Goal: Task Accomplishment & Management: Manage account settings

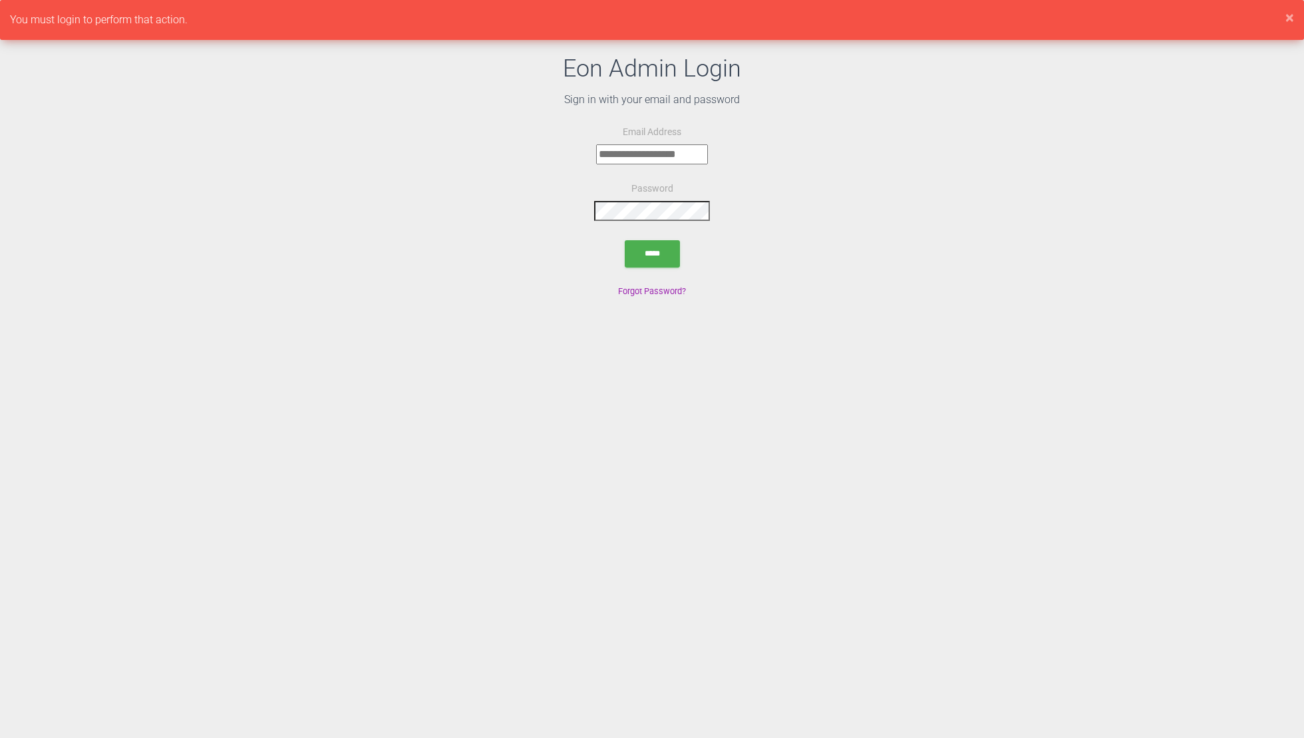
click at [631, 150] on input "email" at bounding box center [652, 154] width 112 height 20
type input "**********"
click at [639, 255] on input "*****" at bounding box center [652, 253] width 55 height 27
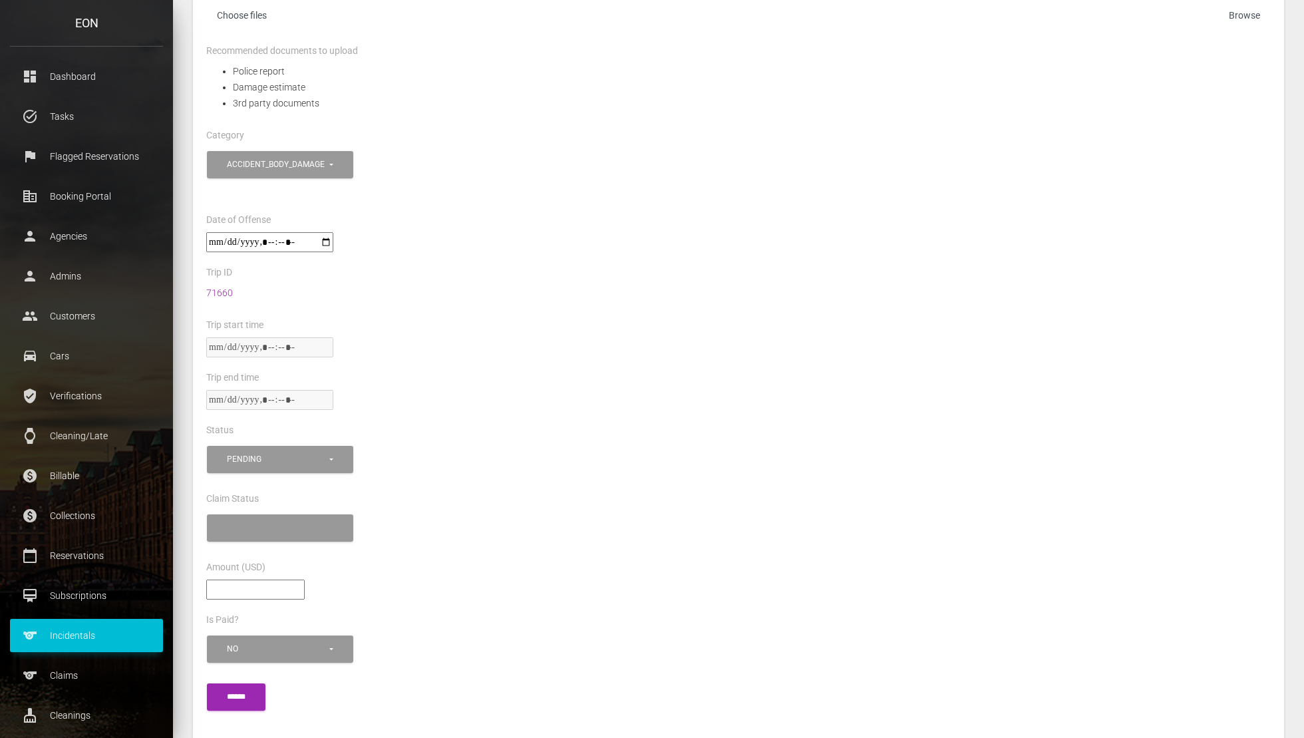
scroll to position [704, 0]
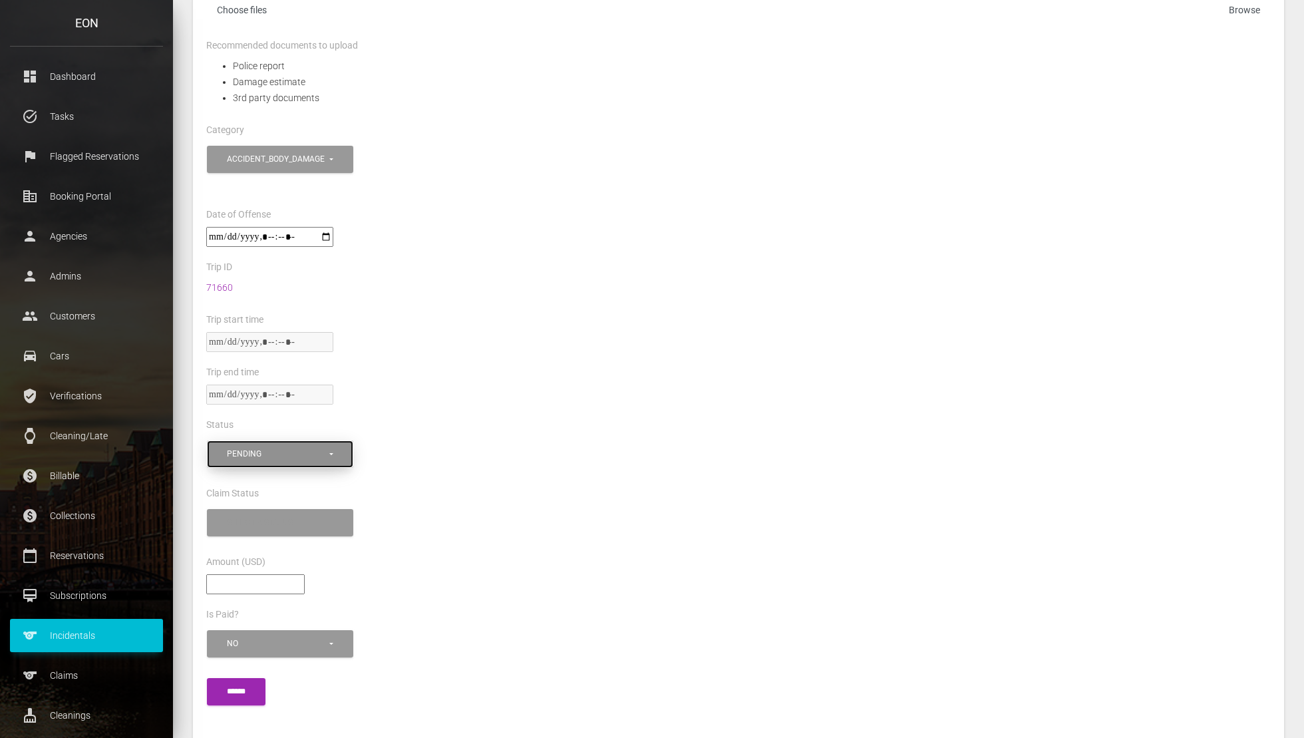
click at [295, 464] on button "pending" at bounding box center [280, 453] width 146 height 27
click at [286, 506] on link "approved" at bounding box center [280, 511] width 140 height 26
select select "********"
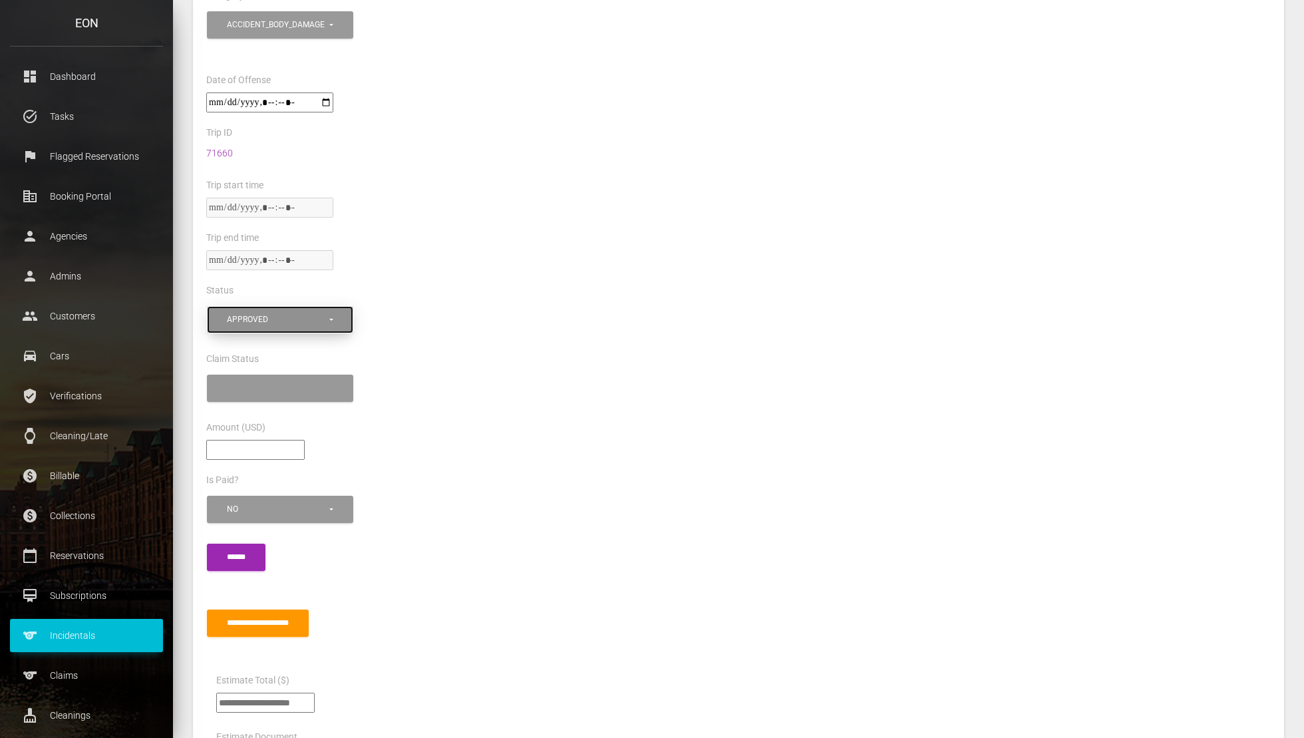
scroll to position [1022, 0]
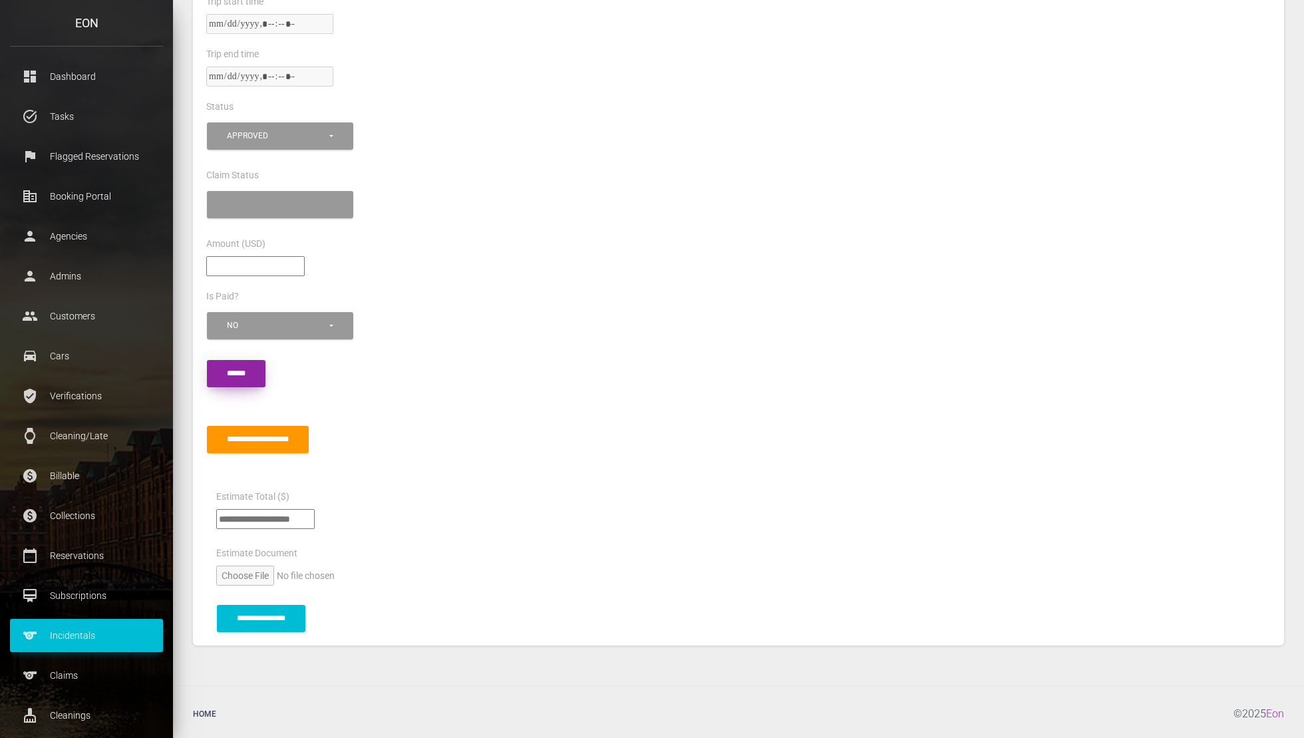
click at [214, 377] on input "submit" at bounding box center [236, 373] width 59 height 27
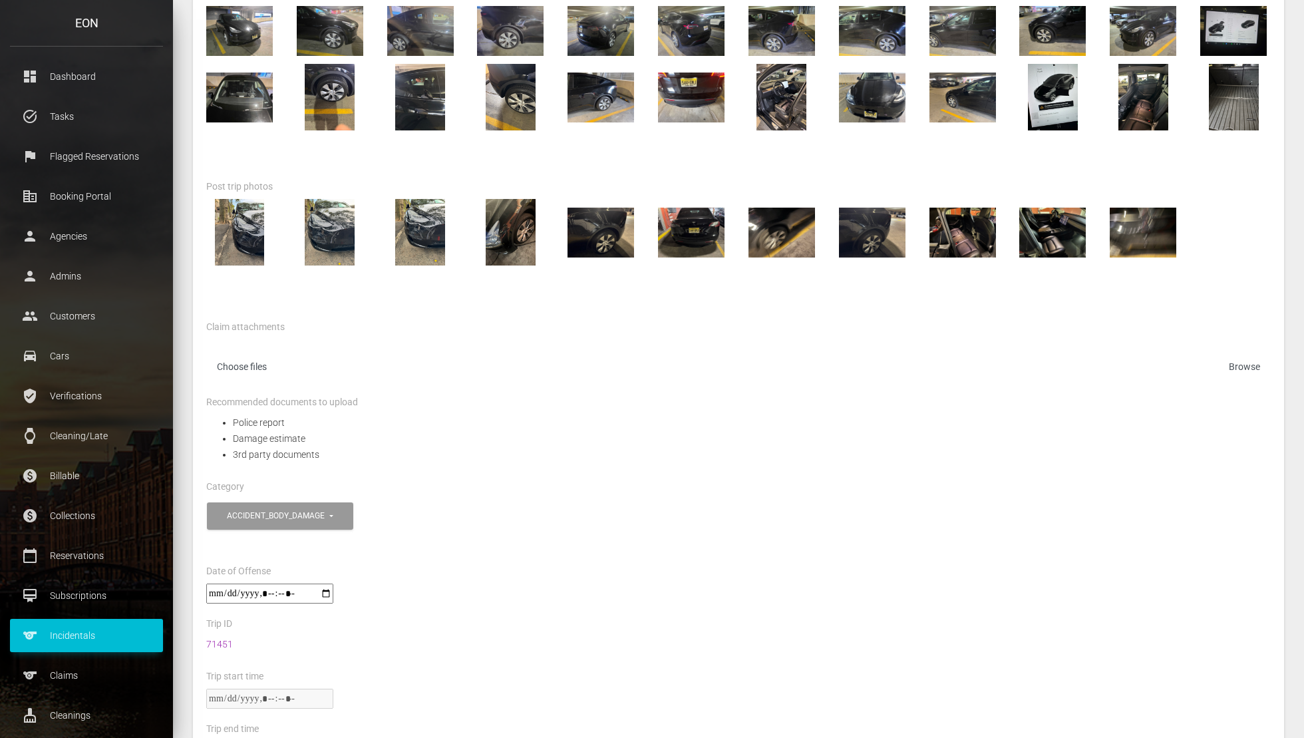
scroll to position [955, 0]
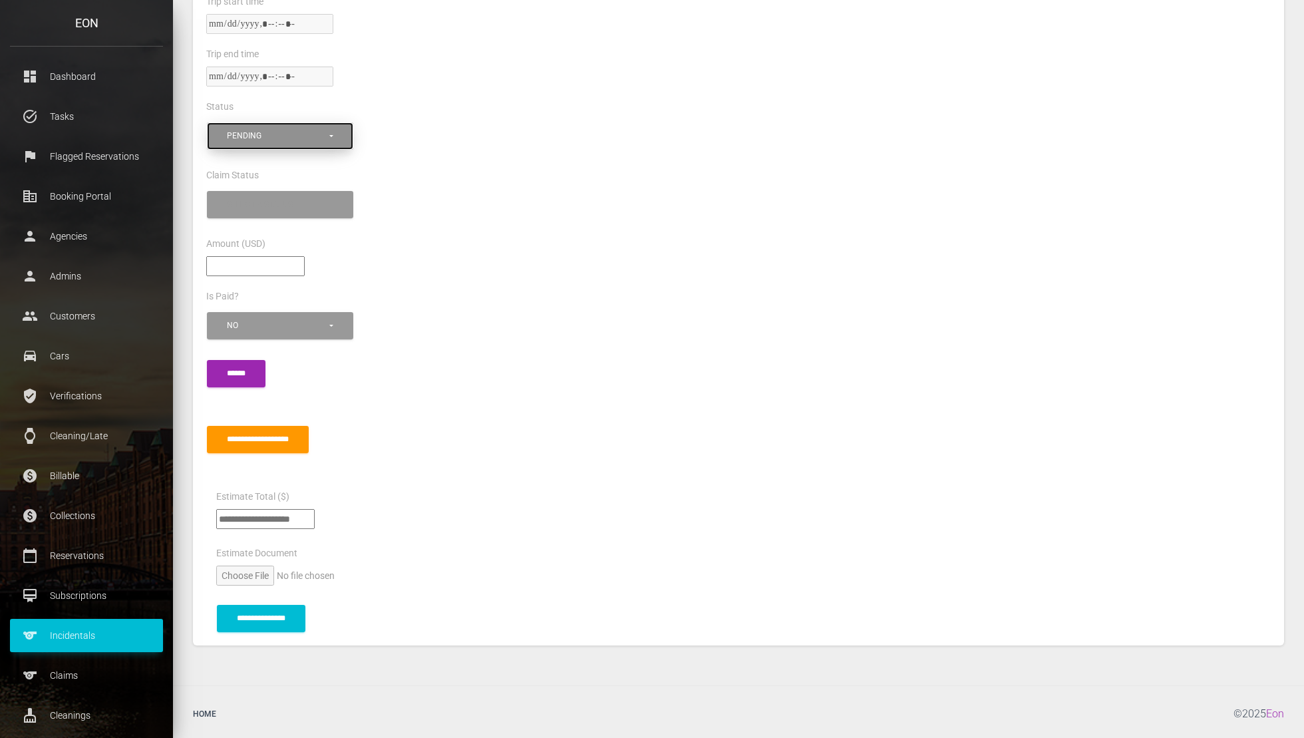
click at [221, 136] on button "pending" at bounding box center [280, 135] width 146 height 27
click at [267, 196] on link "approved" at bounding box center [280, 193] width 140 height 26
select select "********"
click at [245, 352] on div "*** ** No" at bounding box center [738, 333] width 1084 height 48
click at [245, 361] on input "submit" at bounding box center [236, 373] width 59 height 27
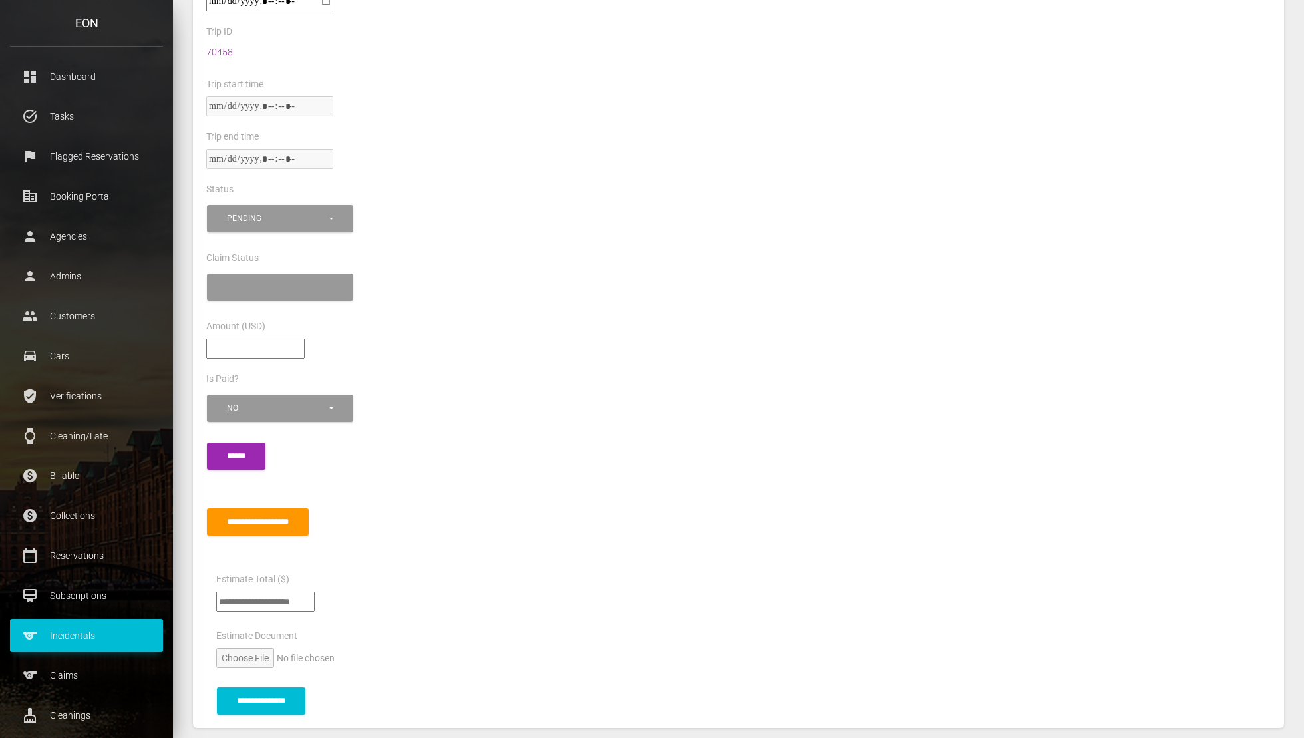
scroll to position [736, 0]
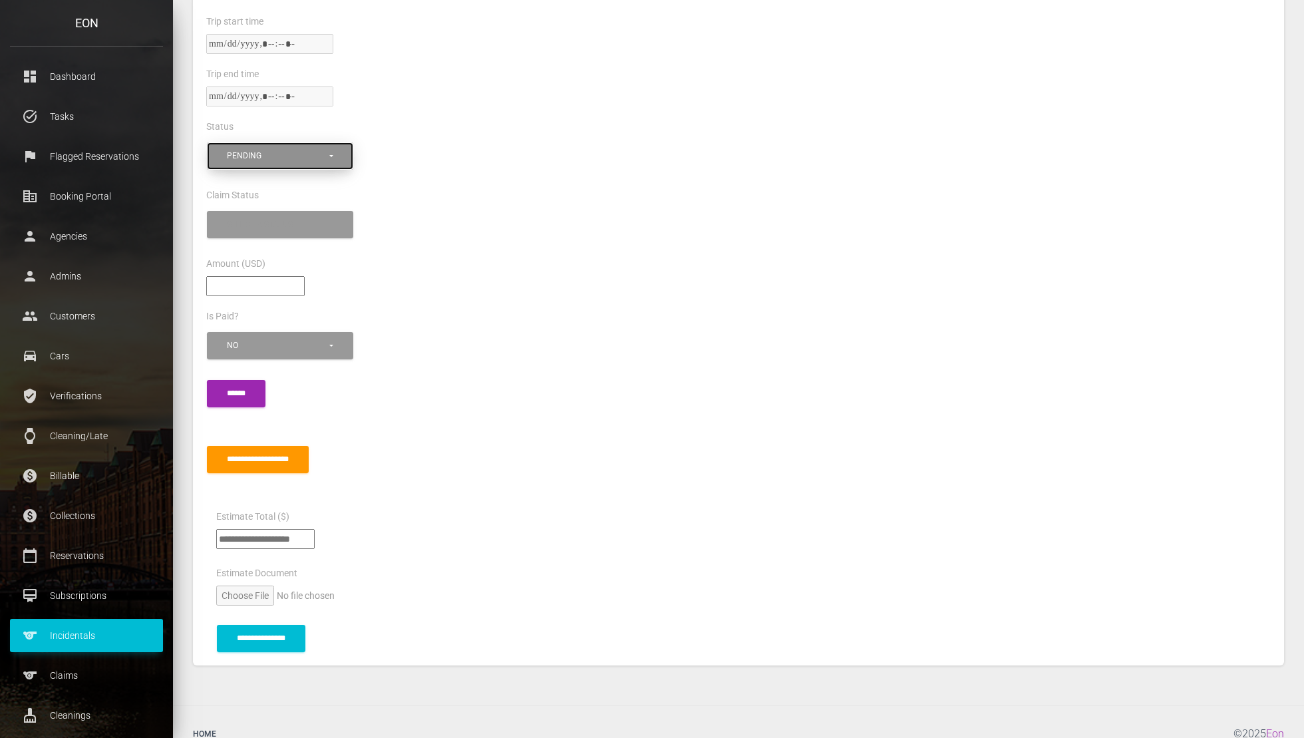
click at [298, 154] on div "pending" at bounding box center [277, 155] width 100 height 11
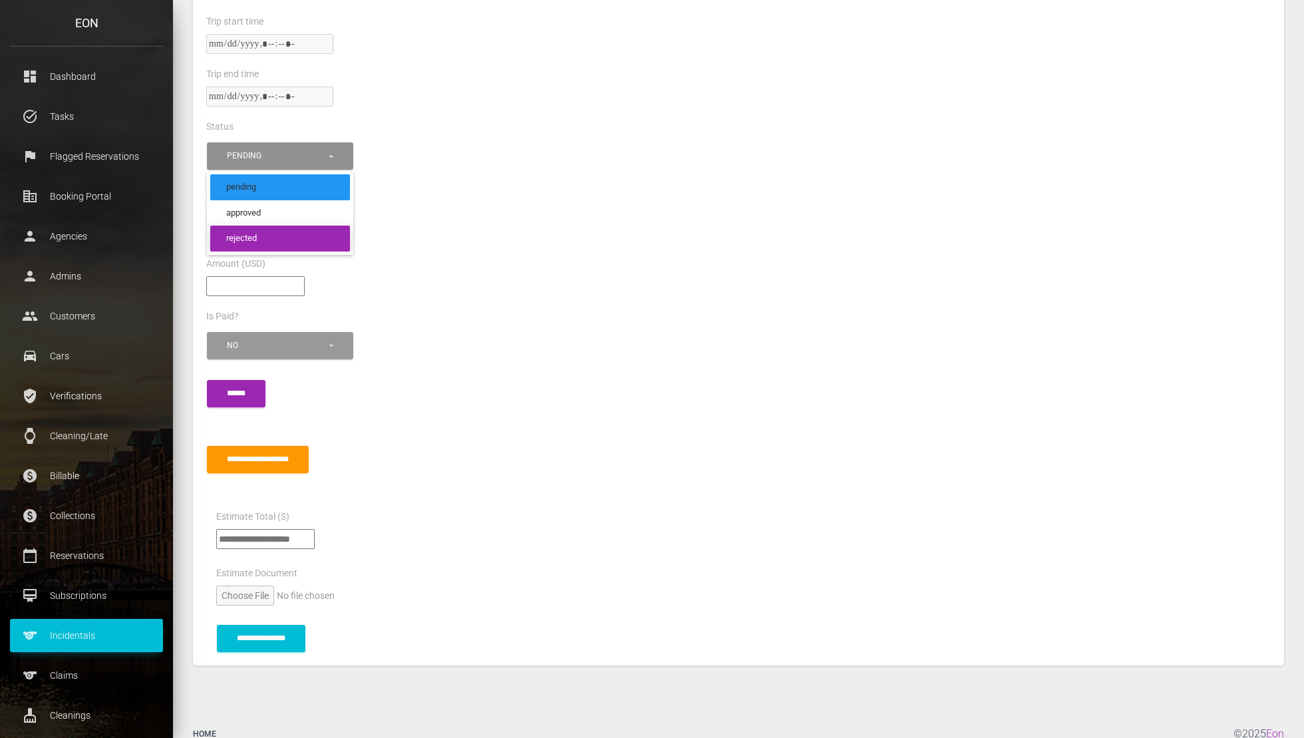
click at [292, 229] on link "rejected" at bounding box center [280, 238] width 140 height 26
select select "********"
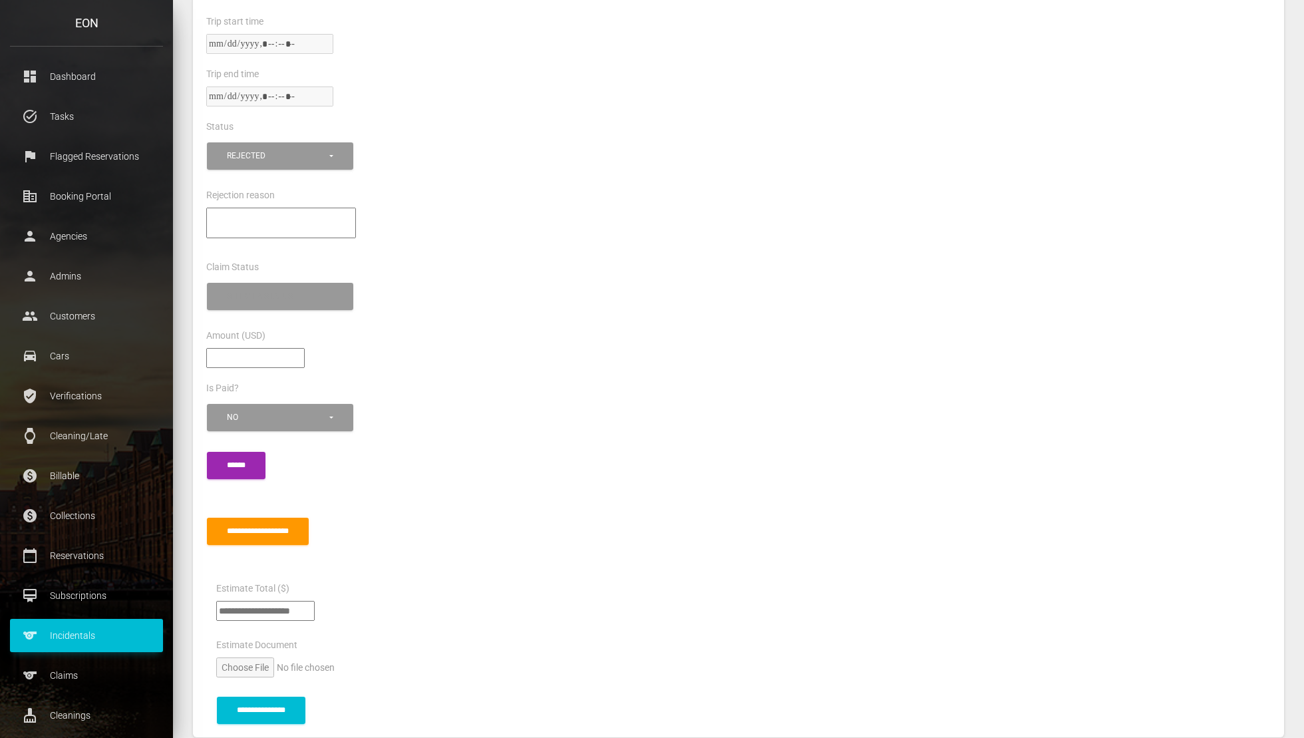
click at [289, 222] on textarea"] at bounding box center [281, 223] width 150 height 31
paste textarea"] "**********"
drag, startPoint x: 208, startPoint y: 219, endPoint x: 331, endPoint y: 228, distance: 122.7
click at [331, 228] on textarea"] "**********" at bounding box center [281, 223] width 150 height 30
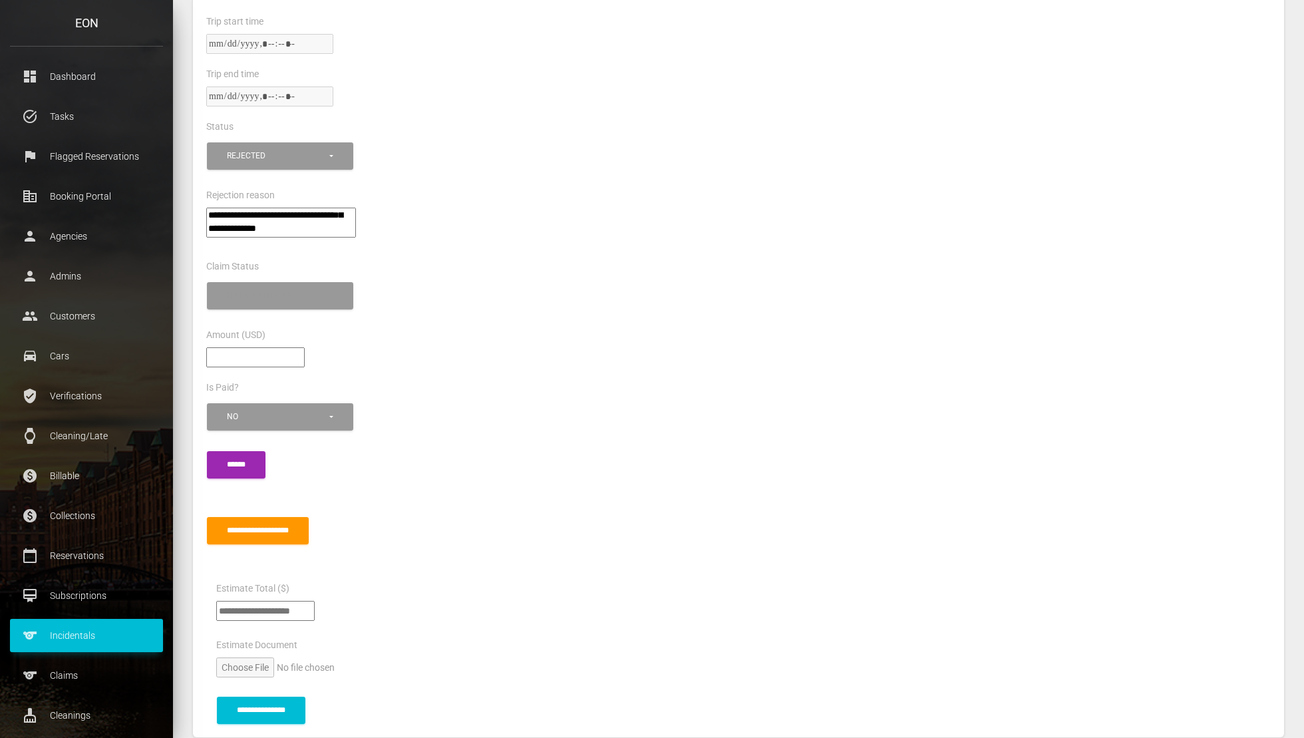
scroll to position [37, 0]
type textarea"] "**********"
click at [243, 451] on input "submit" at bounding box center [236, 464] width 59 height 27
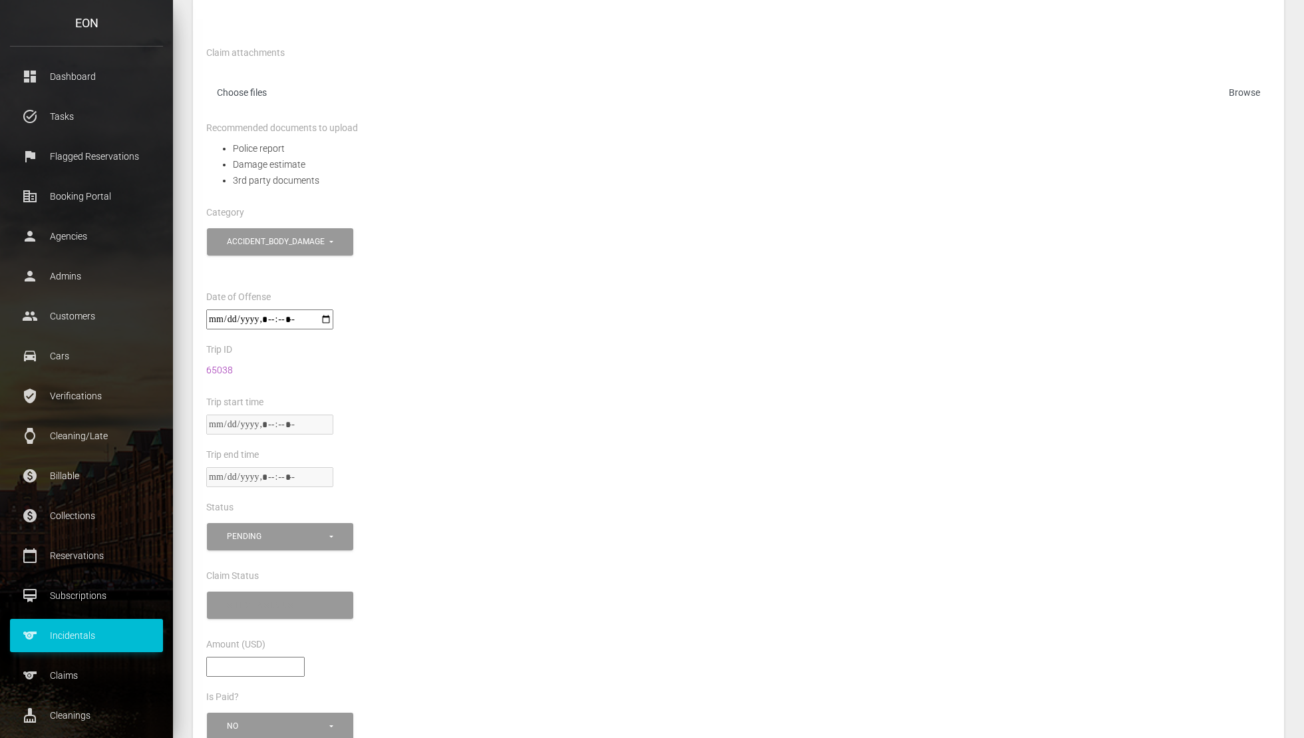
scroll to position [400, 0]
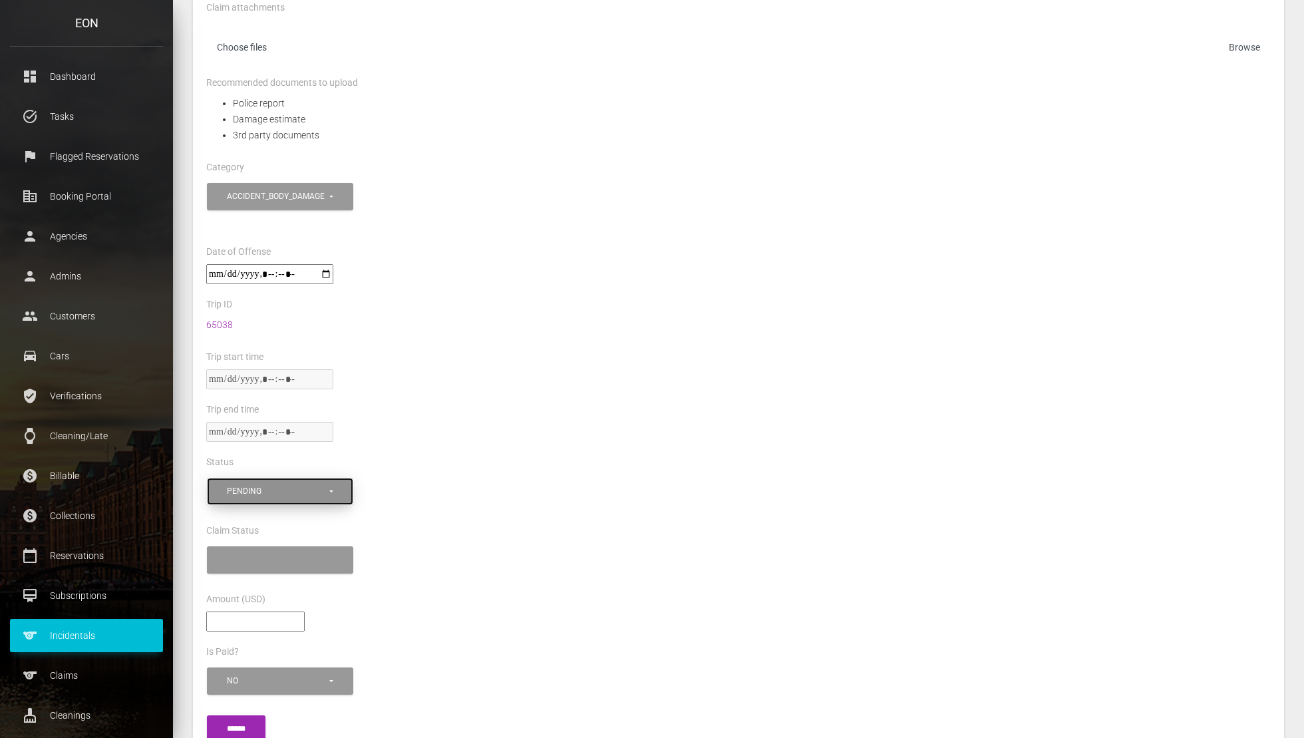
click at [318, 486] on div "pending" at bounding box center [277, 491] width 100 height 11
click at [315, 535] on link "approved" at bounding box center [280, 548] width 140 height 26
select select "********"
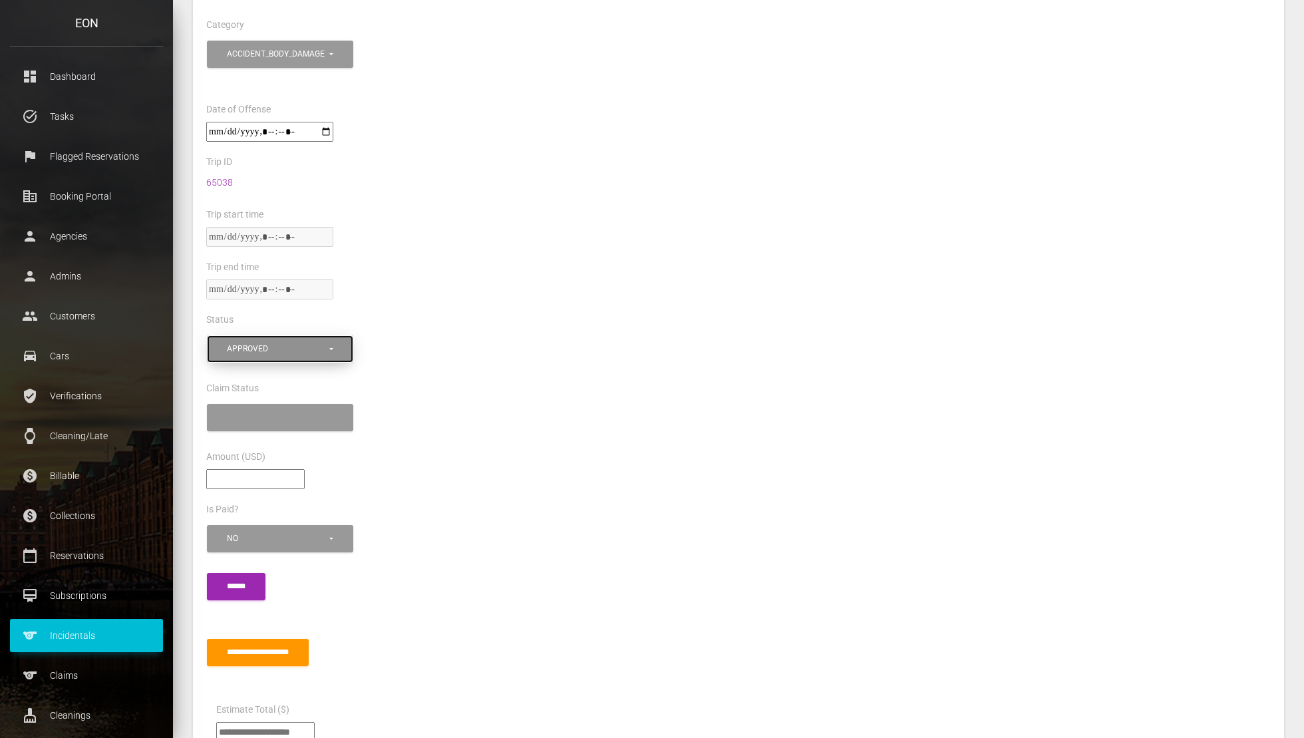
scroll to position [756, 0]
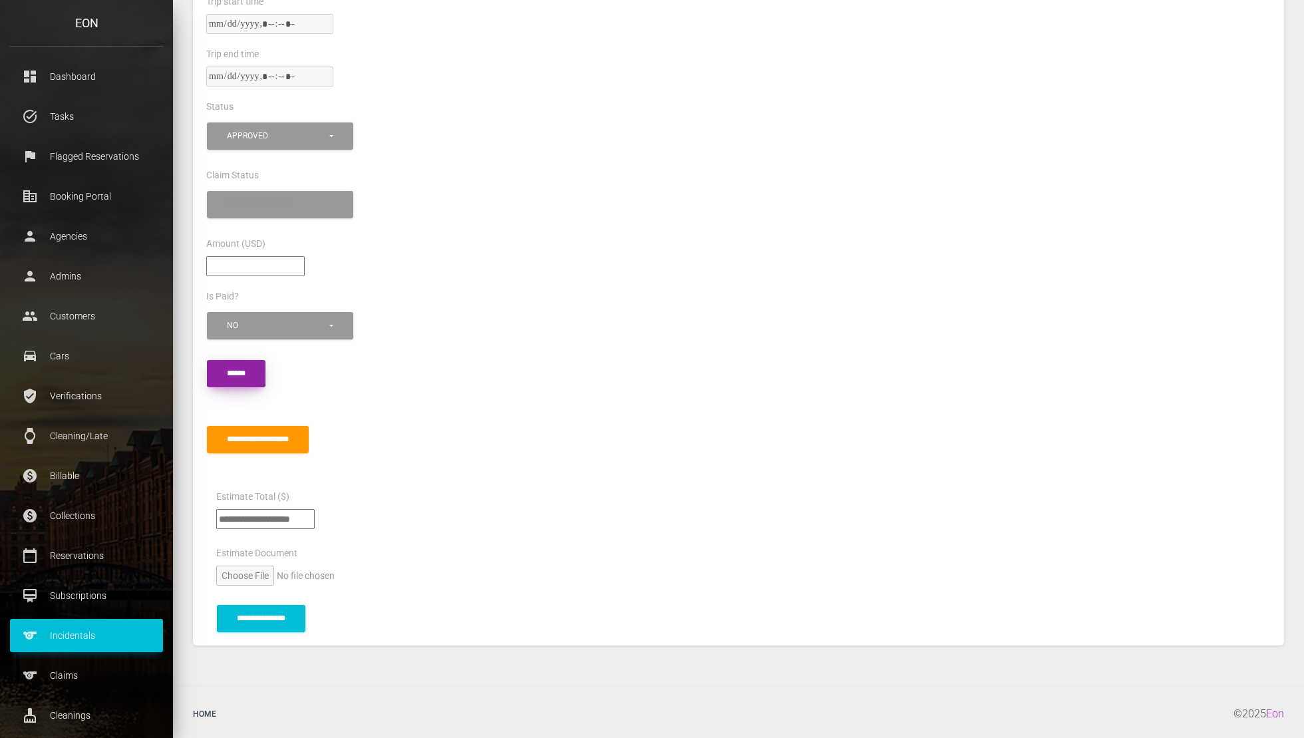
click at [243, 383] on input "submit" at bounding box center [236, 373] width 59 height 27
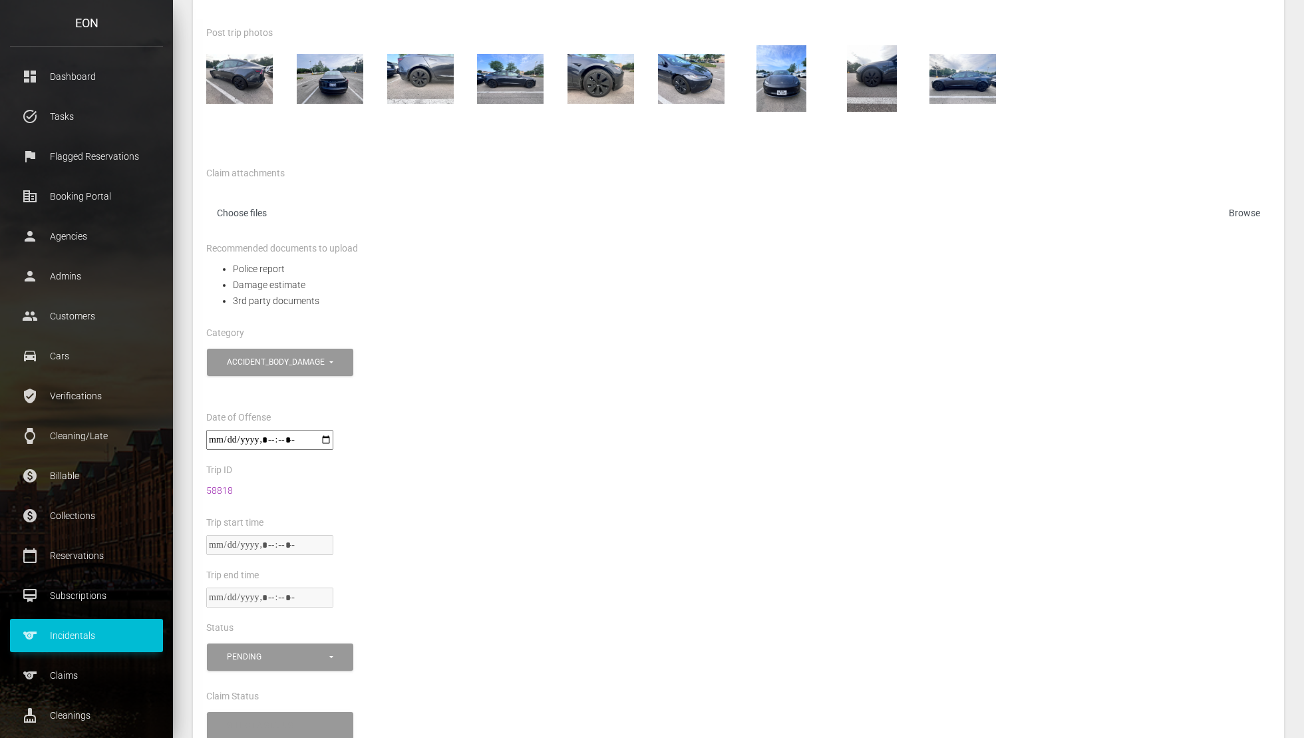
scroll to position [822, 0]
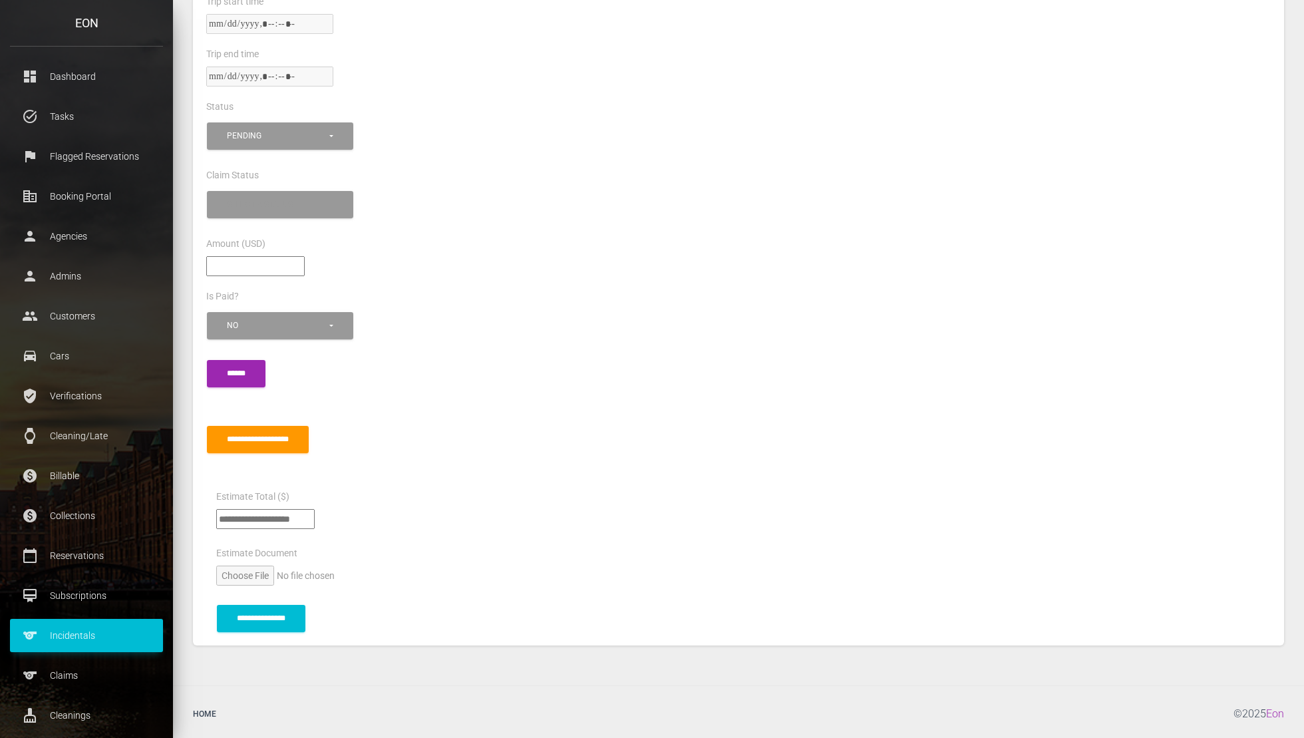
click at [288, 154] on div "******* ******** ******** pending" at bounding box center [738, 143] width 1084 height 48
click at [296, 132] on div "pending" at bounding box center [277, 135] width 100 height 11
click at [297, 194] on link "approved" at bounding box center [280, 193] width 140 height 26
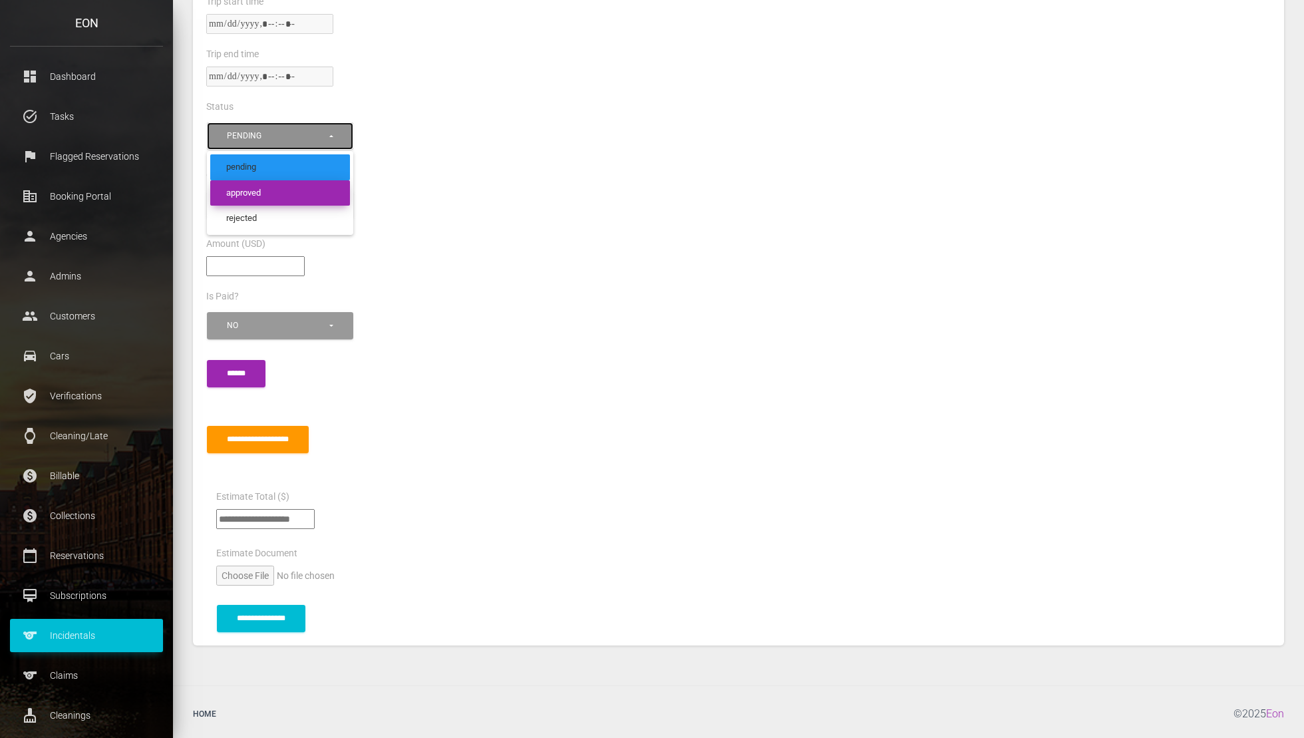
select select "********"
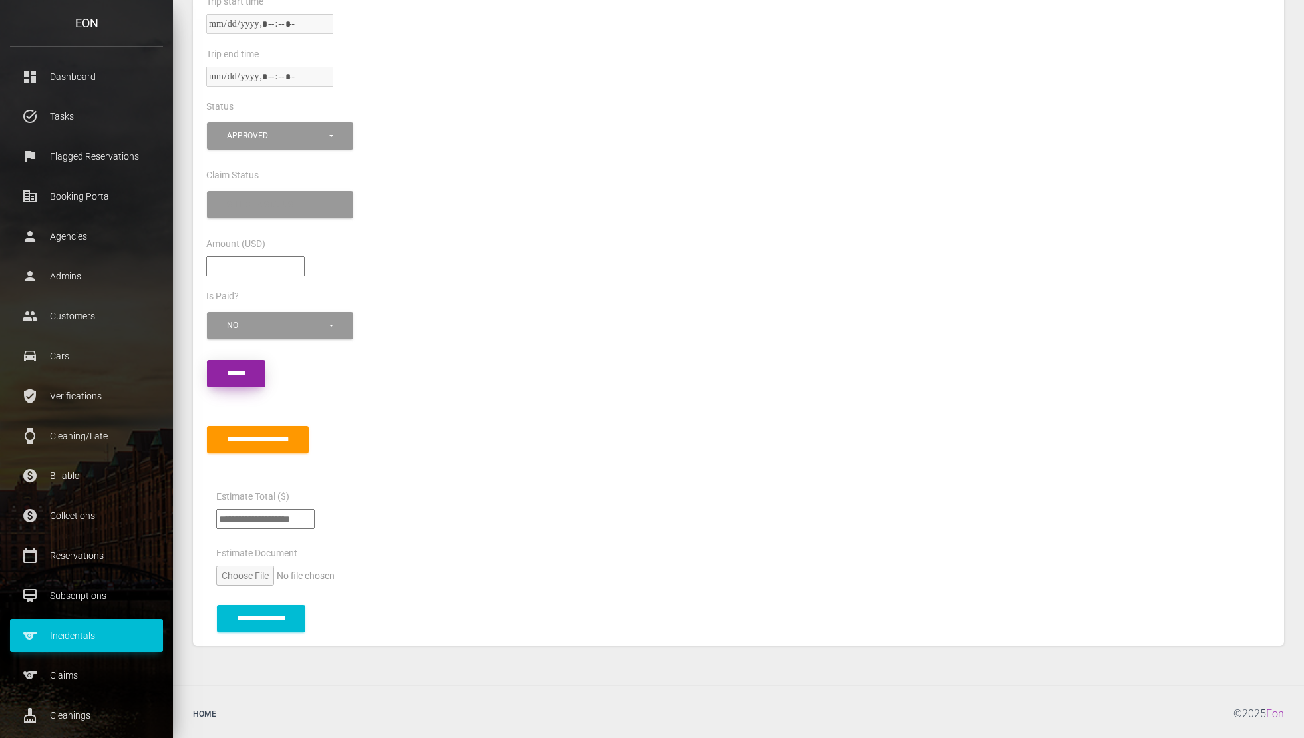
click at [260, 365] on input "******" at bounding box center [236, 373] width 59 height 27
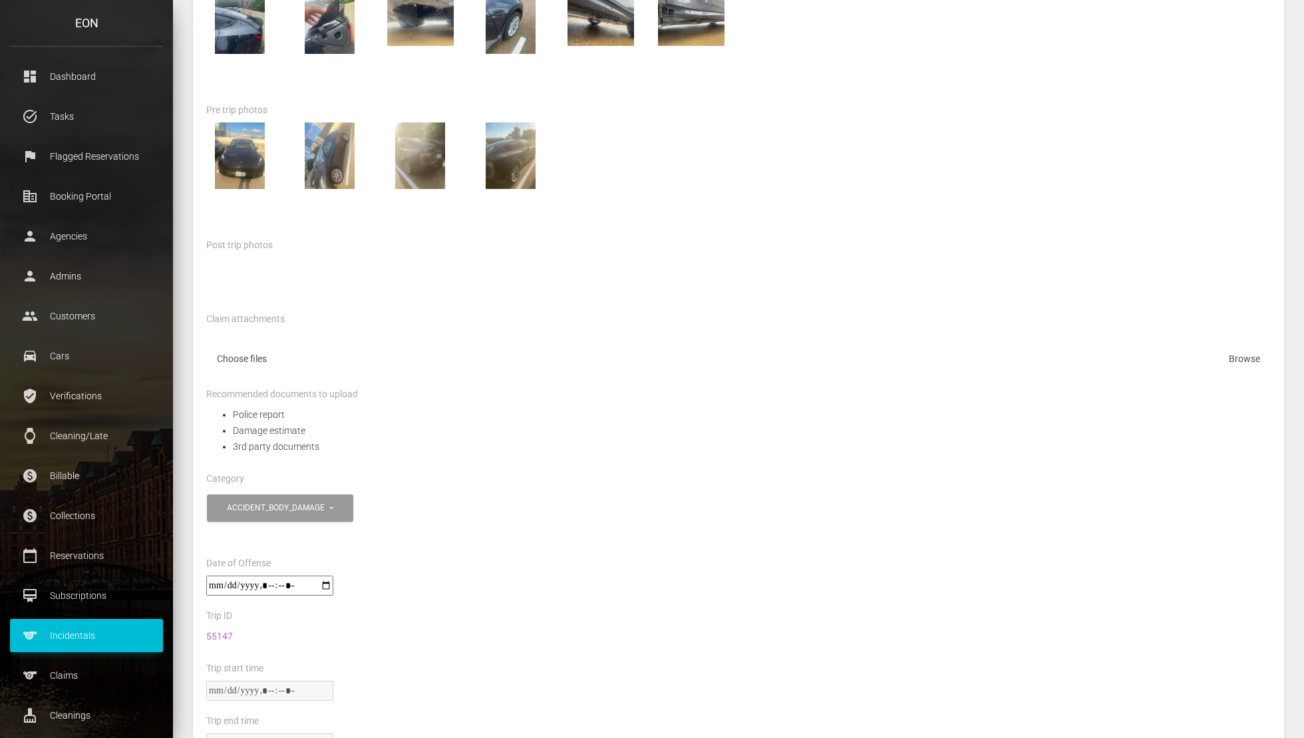
scroll to position [822, 0]
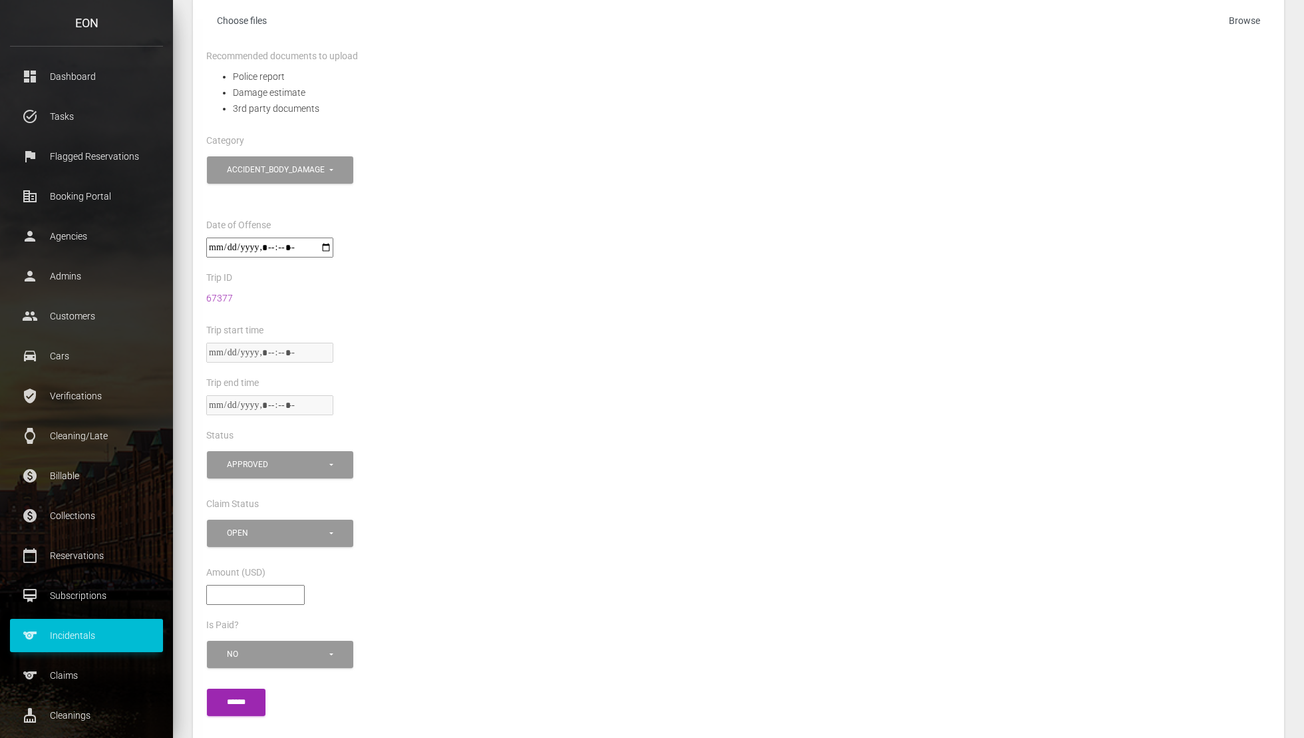
scroll to position [889, 0]
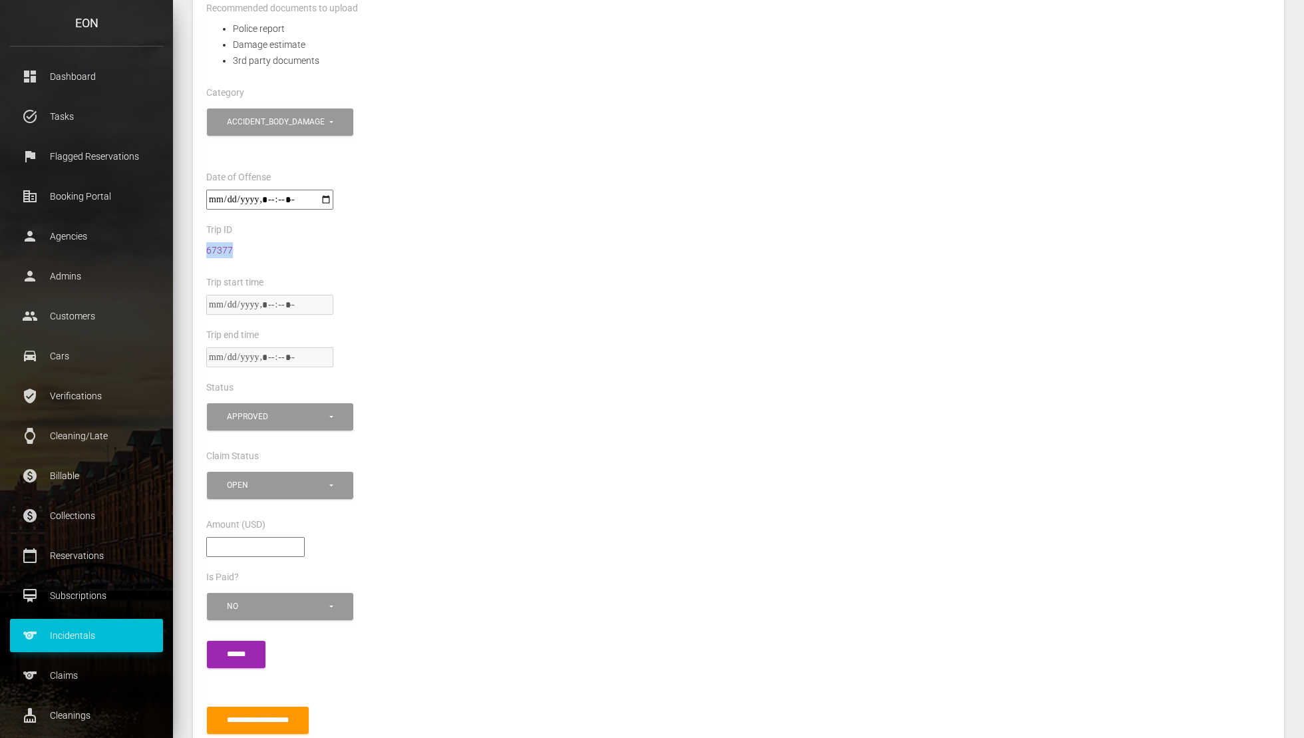
scroll to position [889, 0]
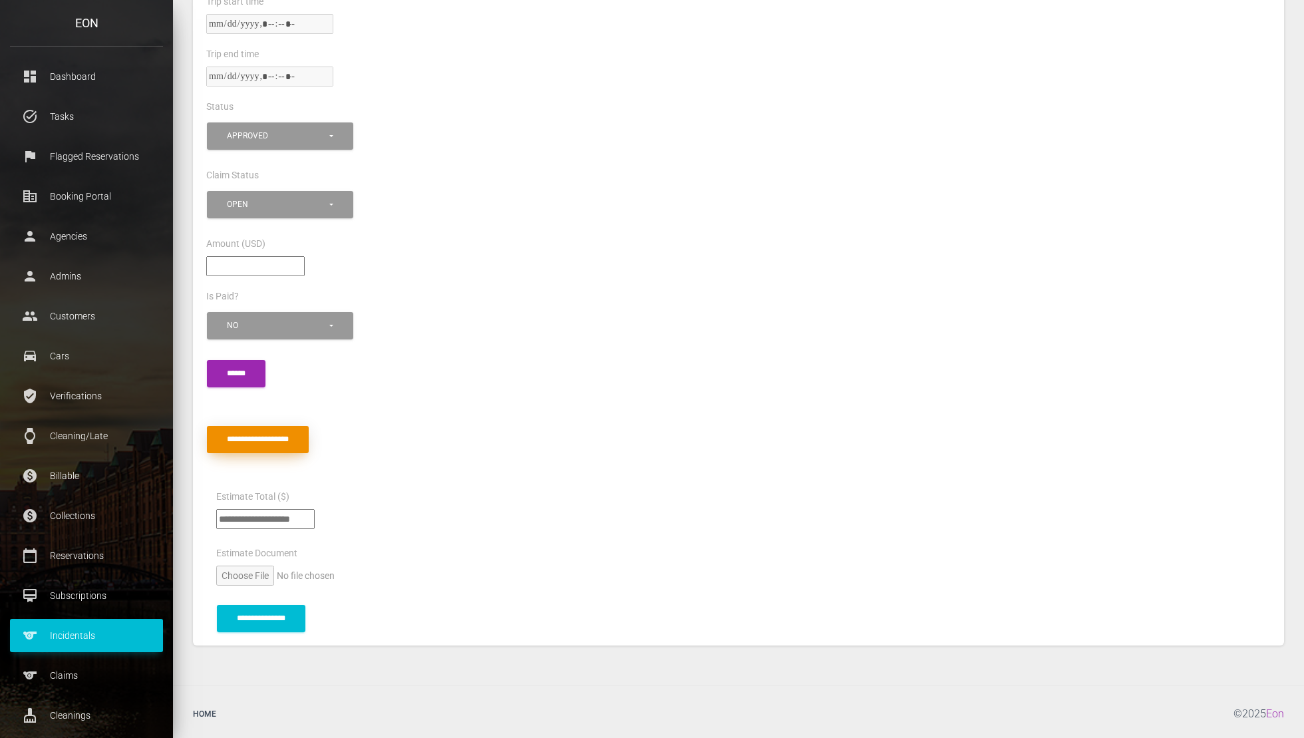
click at [308, 432] on input "submit" at bounding box center [258, 439] width 102 height 27
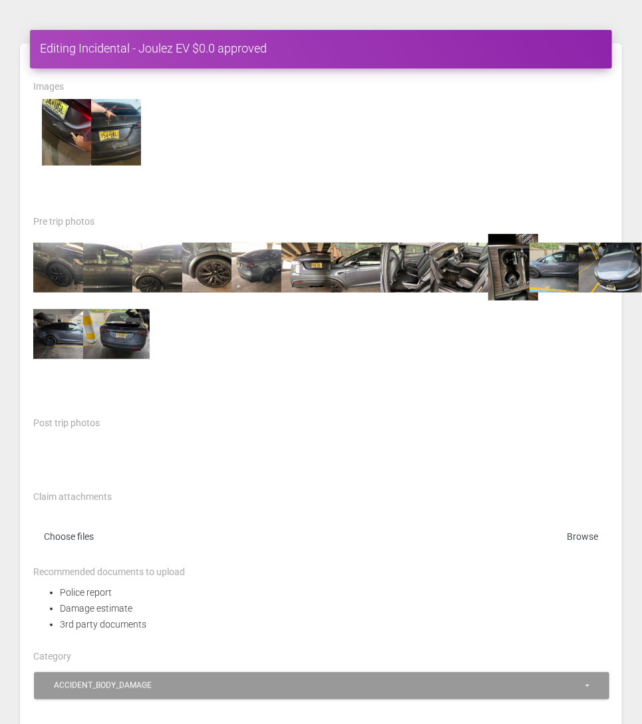
scroll to position [902, 0]
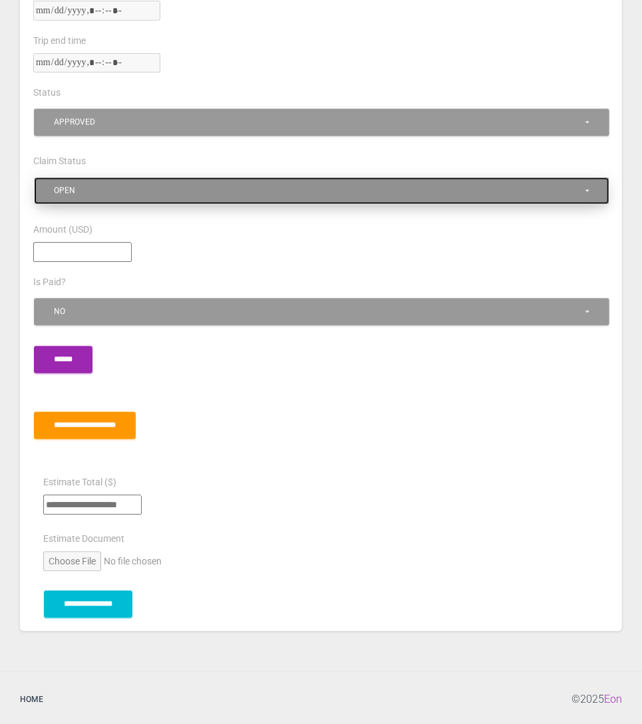
click at [47, 187] on button "open" at bounding box center [321, 191] width 575 height 27
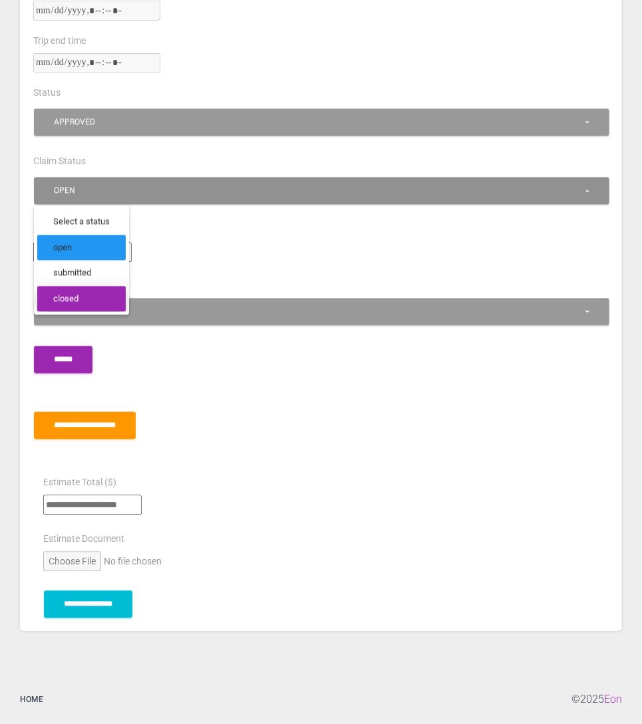
click at [57, 293] on span "closed" at bounding box center [65, 299] width 25 height 13
select select "******"
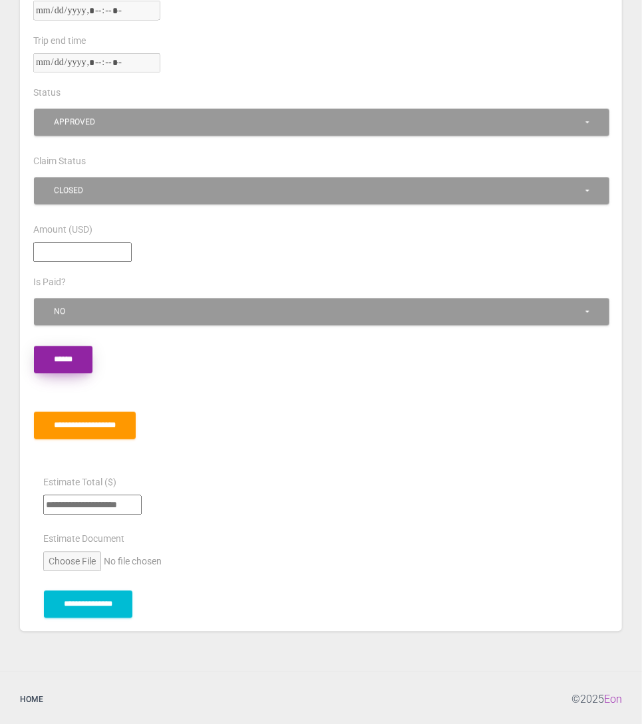
click at [67, 363] on input "submit" at bounding box center [63, 360] width 59 height 27
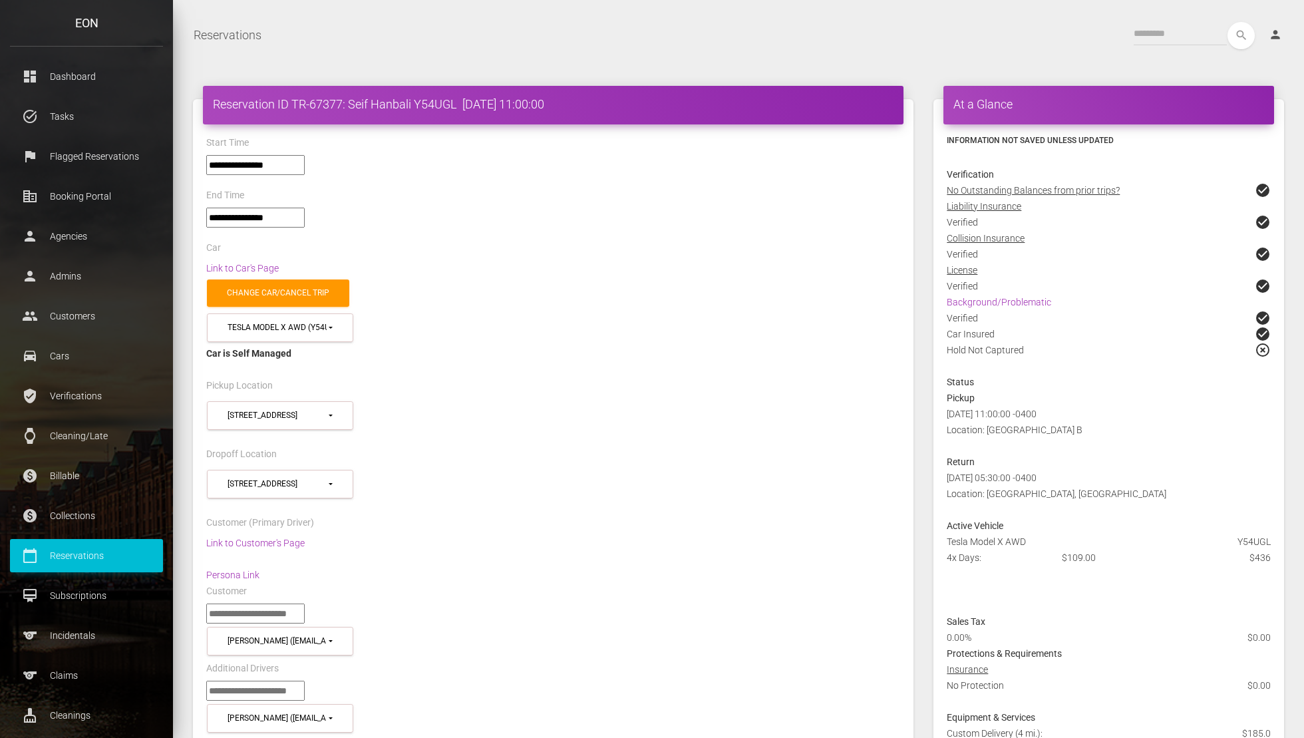
select select "*****"
drag, startPoint x: 292, startPoint y: 102, endPoint x: 415, endPoint y: 102, distance: 123.1
click at [415, 102] on h4 "Reservation ID TR-67377: Seif Hanbali Y54UGL 2025-08-05 11:00:00" at bounding box center [553, 104] width 680 height 17
copy h4 "TR-67377: Seif Hanbali"
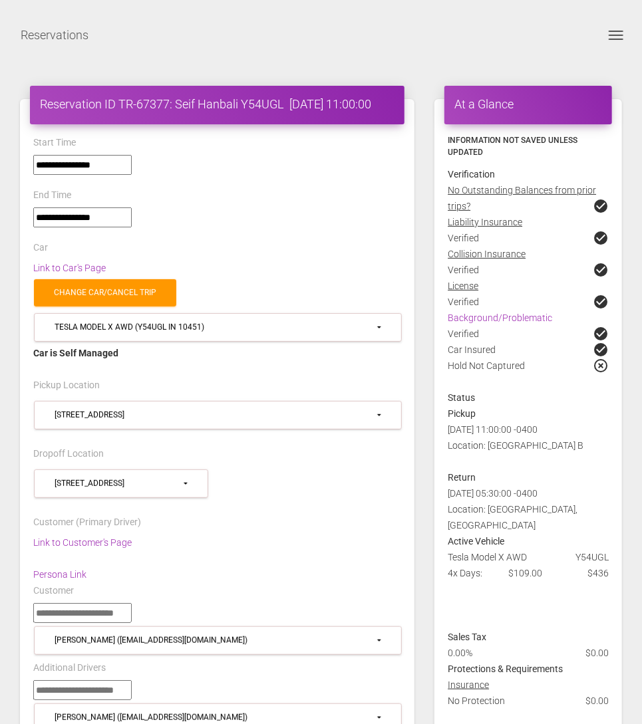
click at [176, 104] on h4 "Reservation ID TR-67377: Seif Hanbali Y54UGL 2025-08-05 11:00:00" at bounding box center [217, 104] width 355 height 17
click at [162, 104] on h4 "Reservation ID TR-67377: Seif Hanbali Y54UGL 2025-08-05 11:00:00" at bounding box center [217, 104] width 355 height 17
copy h4 "67377"
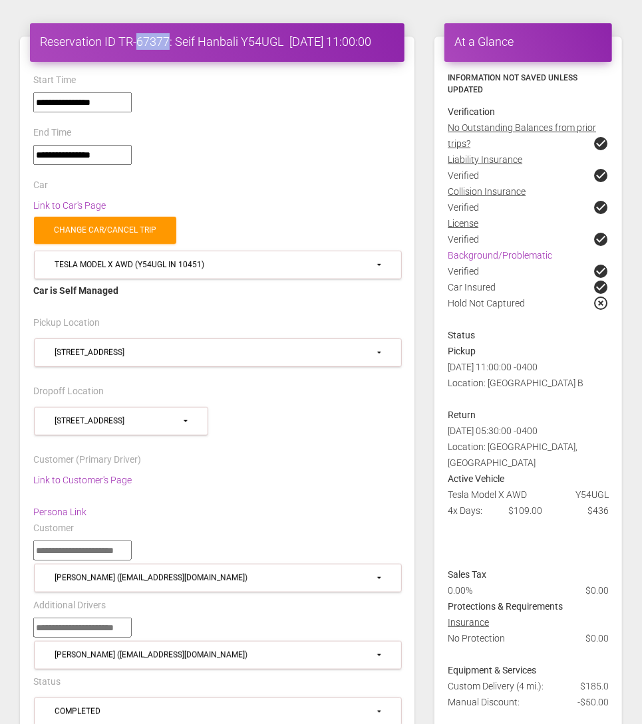
scroll to position [75, 0]
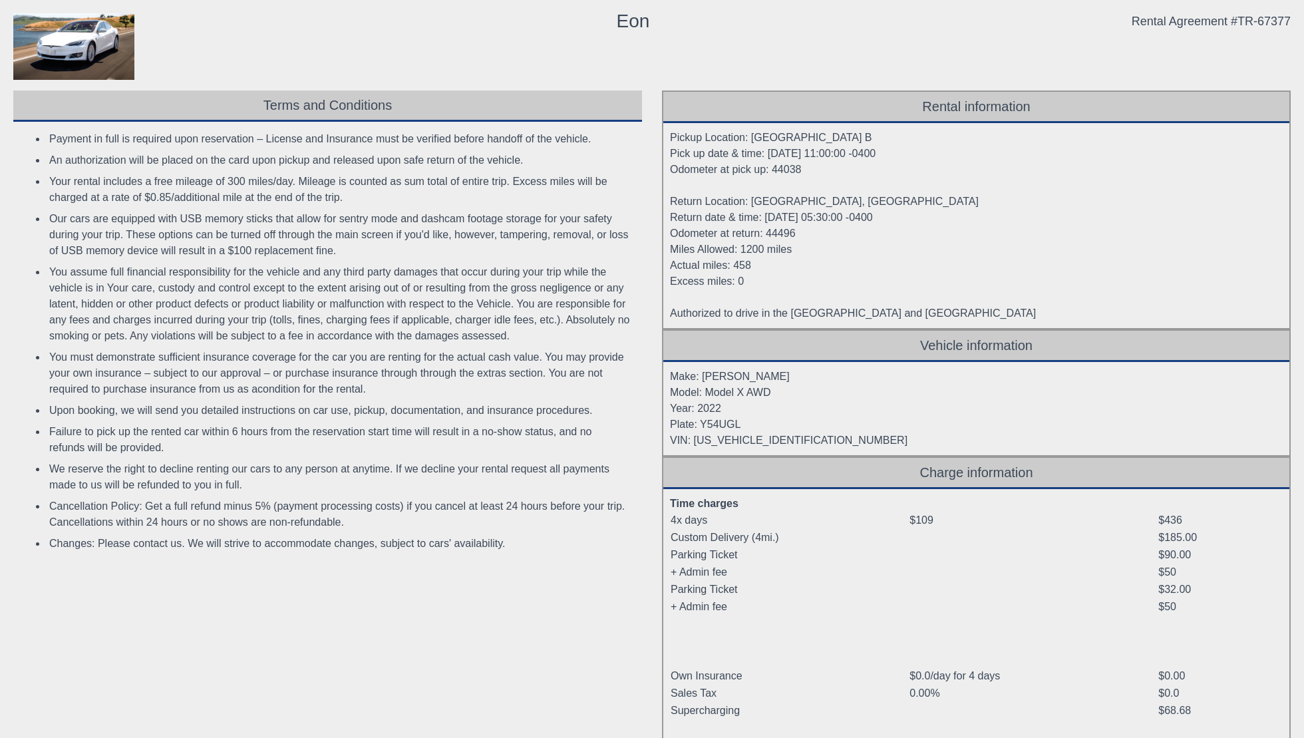
click at [1172, 25] on div "Rental Agreement #TR-67377" at bounding box center [1210, 21] width 159 height 16
copy body "Rental Agreement #TR-67377"
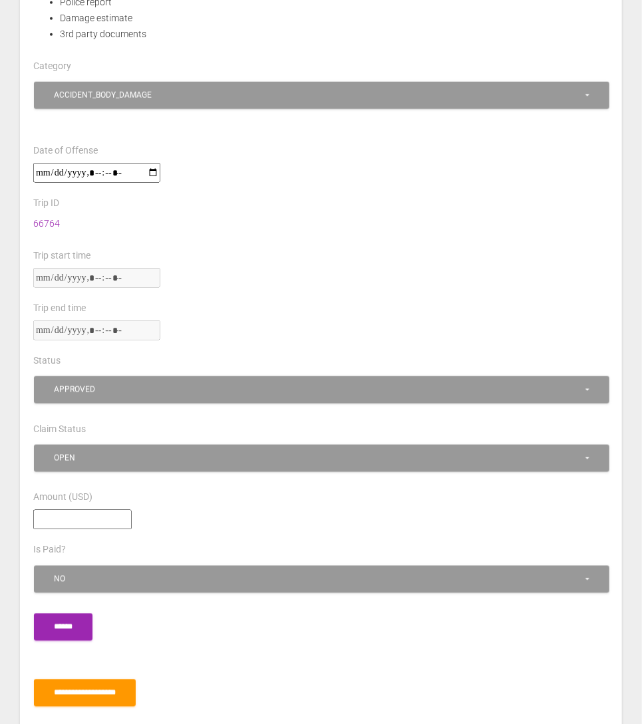
scroll to position [769, 0]
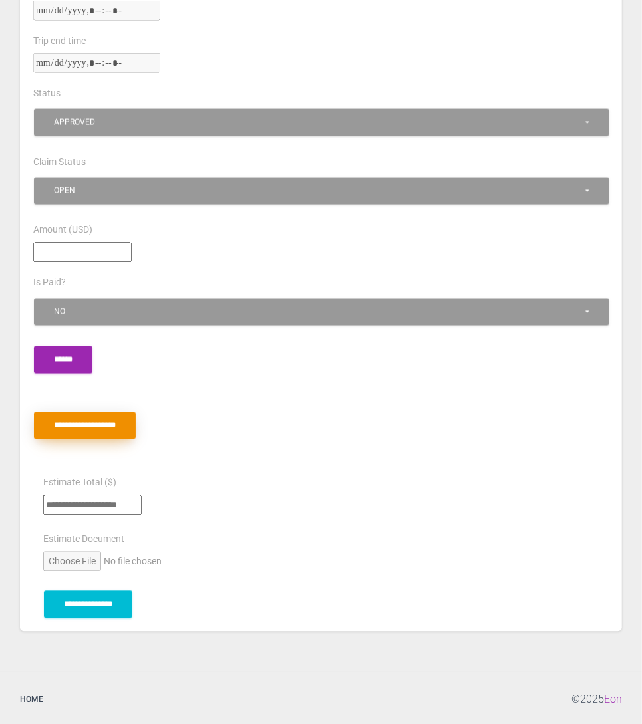
click at [108, 429] on input "submit" at bounding box center [85, 425] width 102 height 27
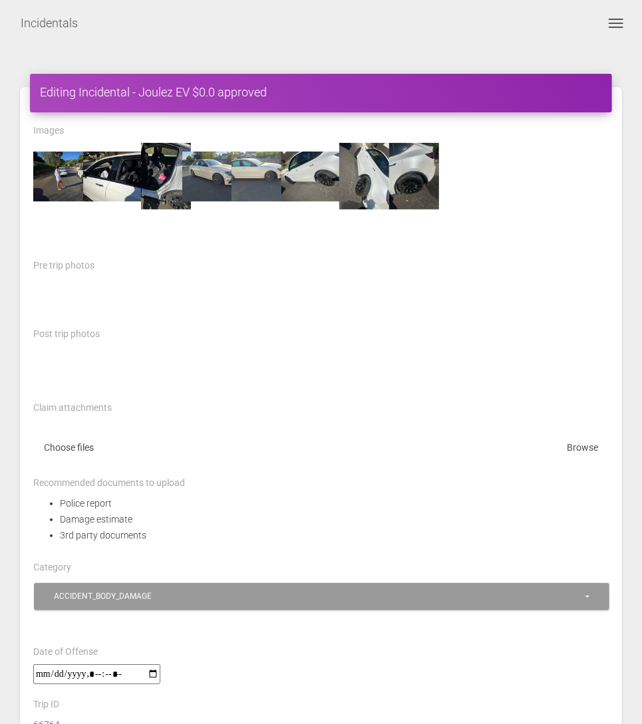
click at [59, 196] on img at bounding box center [66, 176] width 67 height 67
drag, startPoint x: 325, startPoint y: 182, endPoint x: 1021, endPoint y: 194, distance: 695.9
click at [154, 410] on div "Claim attachments Choose files" at bounding box center [320, 437] width 575 height 75
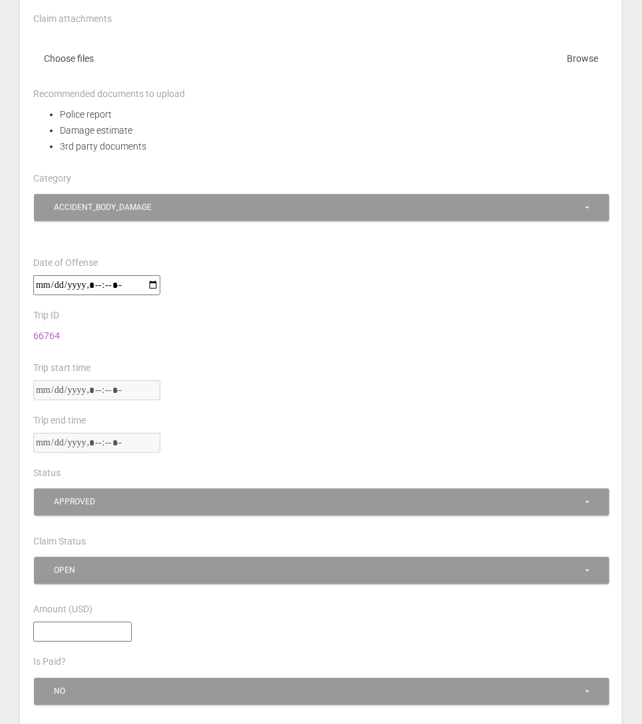
scroll to position [394, 0]
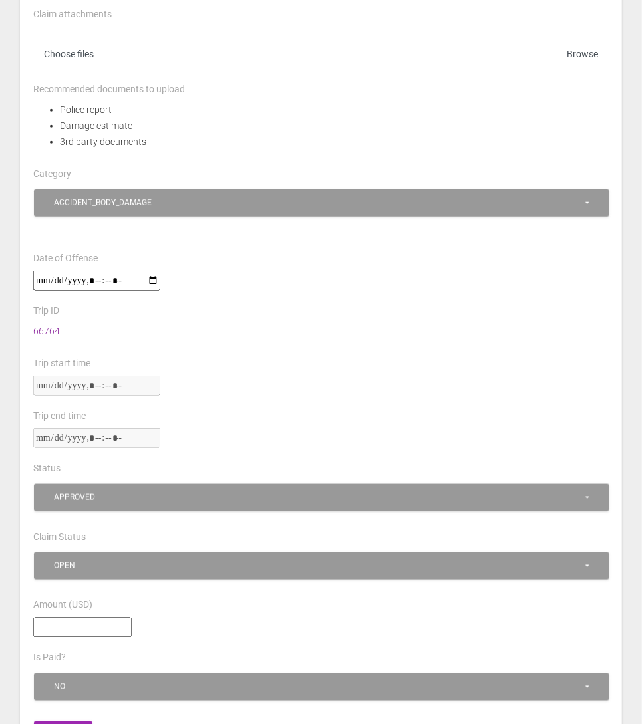
click at [49, 331] on link "66764" at bounding box center [46, 331] width 27 height 11
click at [41, 329] on link "66764" at bounding box center [46, 331] width 27 height 11
click at [42, 329] on link "66764" at bounding box center [46, 331] width 27 height 11
click at [41, 329] on link "66764" at bounding box center [46, 331] width 27 height 11
click at [43, 329] on link "66764" at bounding box center [46, 331] width 27 height 11
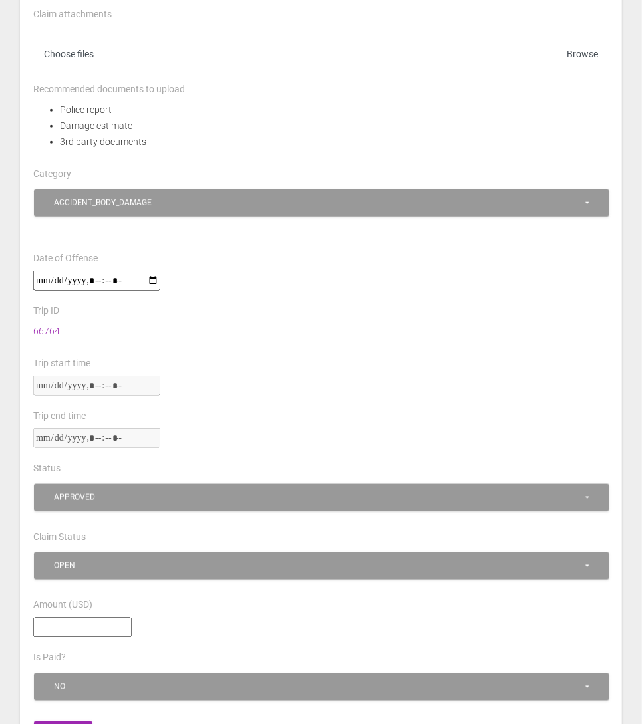
click at [499, 134] on li "3rd party documents" at bounding box center [334, 142] width 549 height 16
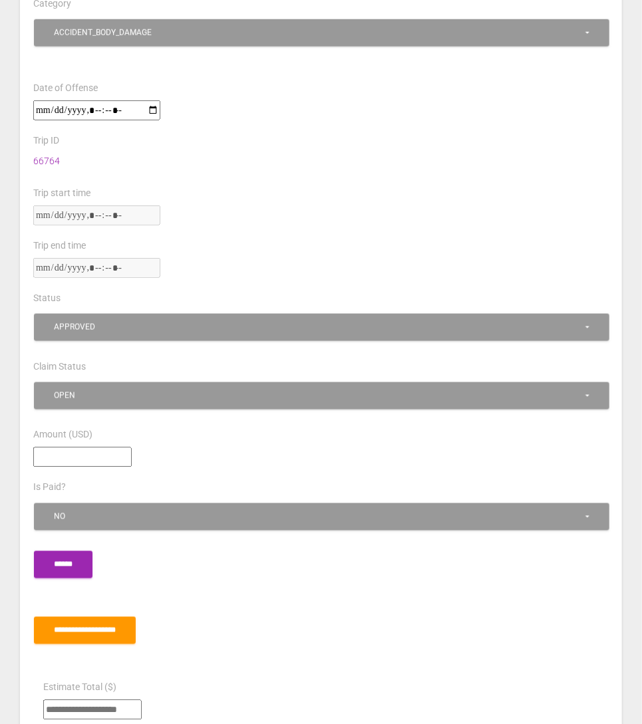
scroll to position [568, 0]
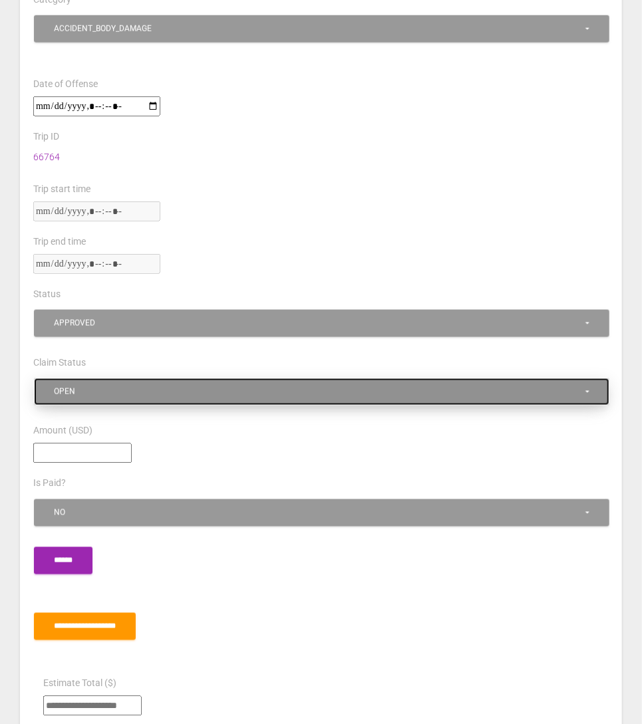
click at [455, 390] on div "open" at bounding box center [318, 391] width 529 height 11
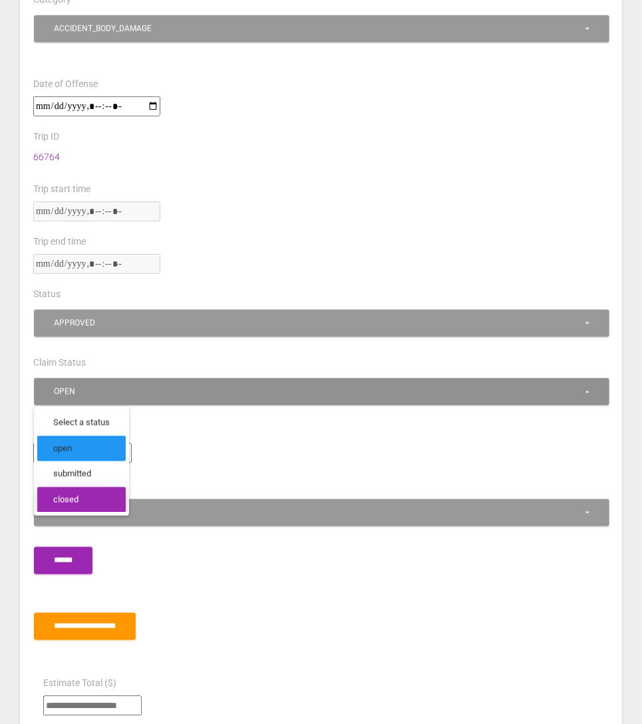
click at [114, 488] on link "closed" at bounding box center [81, 501] width 88 height 26
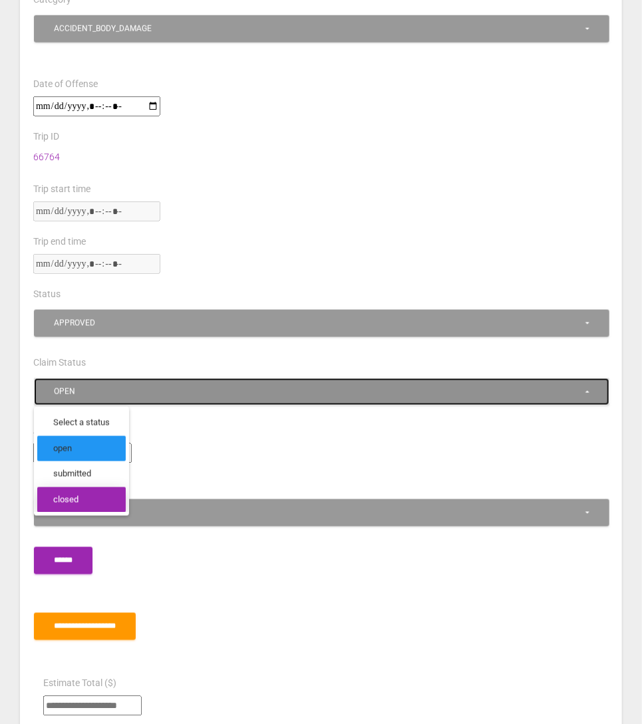
select select "******"
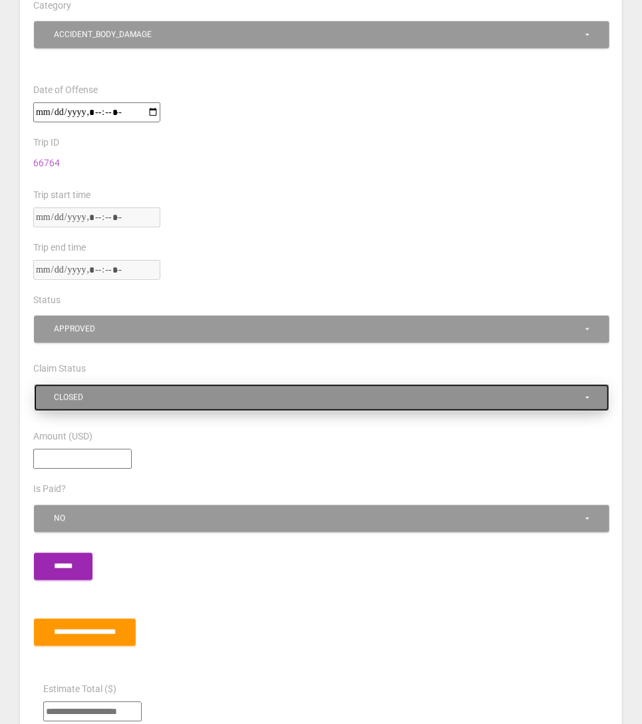
scroll to position [560, 0]
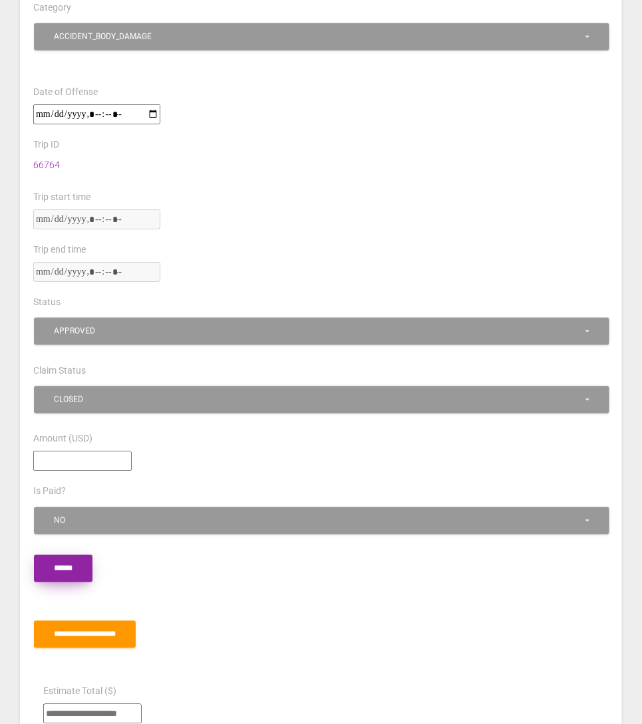
click at [87, 559] on input "******" at bounding box center [63, 568] width 59 height 27
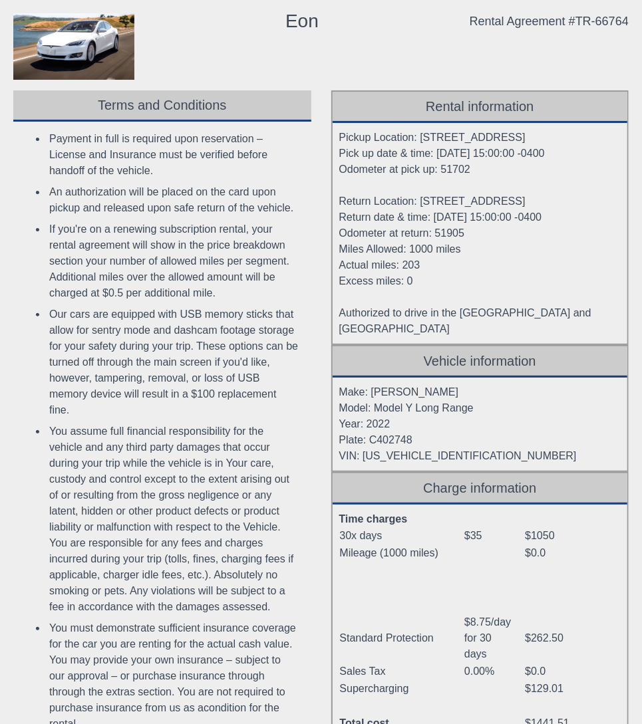
click at [561, 18] on div "Rental Agreement #TR-66764" at bounding box center [549, 21] width 159 height 16
copy body "Rental Agreement #TR-66764"
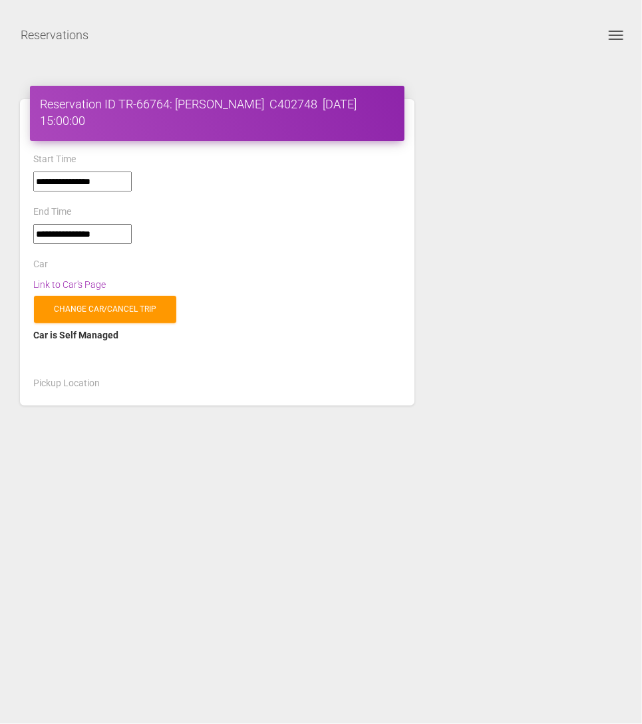
select select "*****"
select select
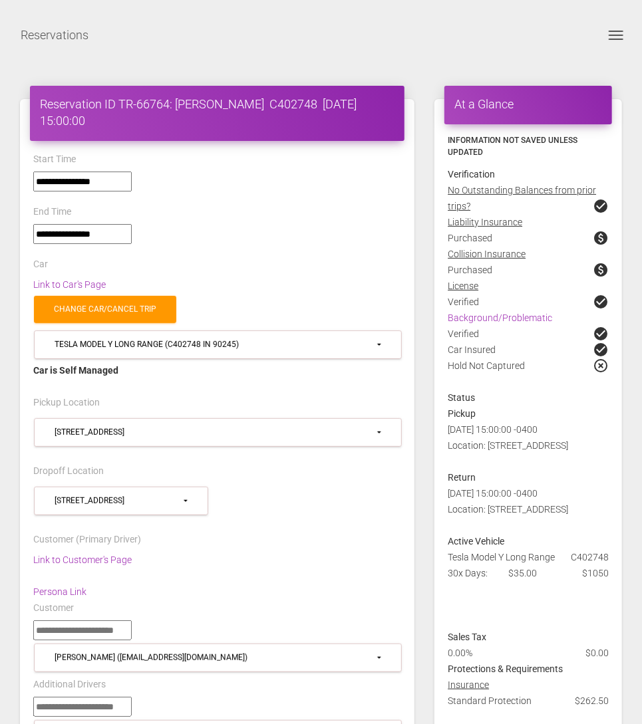
click at [149, 93] on div "Reservation ID TR-66764: Juanita Caceres C402748 2025-07-22 15:00:00" at bounding box center [217, 113] width 374 height 55
click at [149, 100] on h4 "Reservation ID TR-66764: Juanita Caceres C402748 2025-07-22 15:00:00" at bounding box center [217, 112] width 355 height 33
copy h4 "66764"
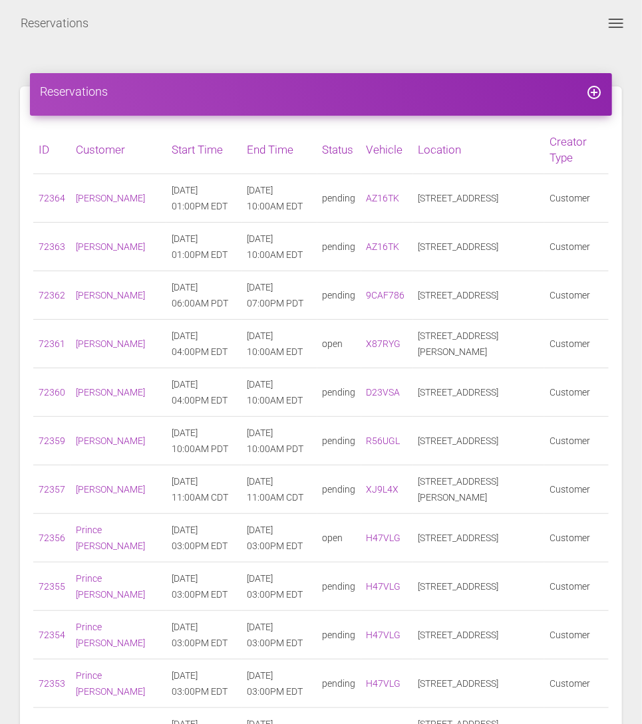
click at [623, 35] on div "Reservations Toggle navigation search person Account Profile Settings Host Righ…" at bounding box center [321, 23] width 642 height 33
click at [623, 23] on button "Toggle navigation" at bounding box center [616, 23] width 32 height 16
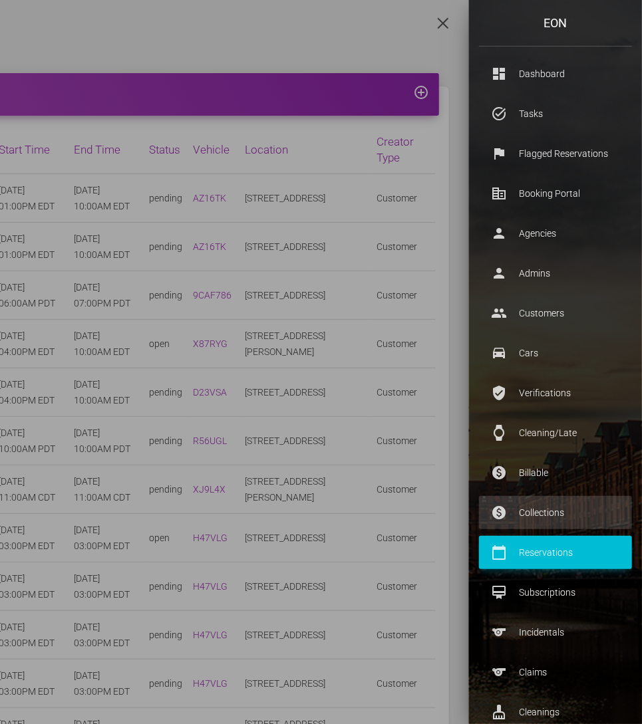
scroll to position [112, 0]
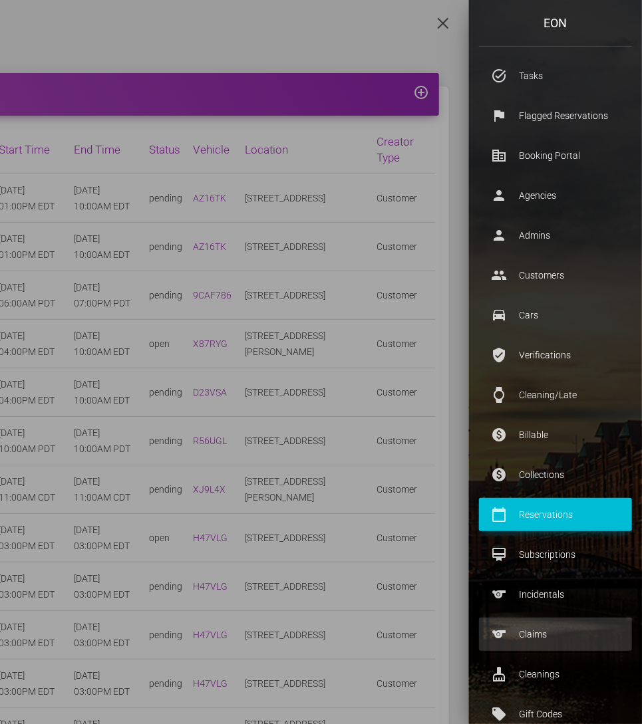
click at [528, 636] on p "Claims" at bounding box center [555, 635] width 133 height 20
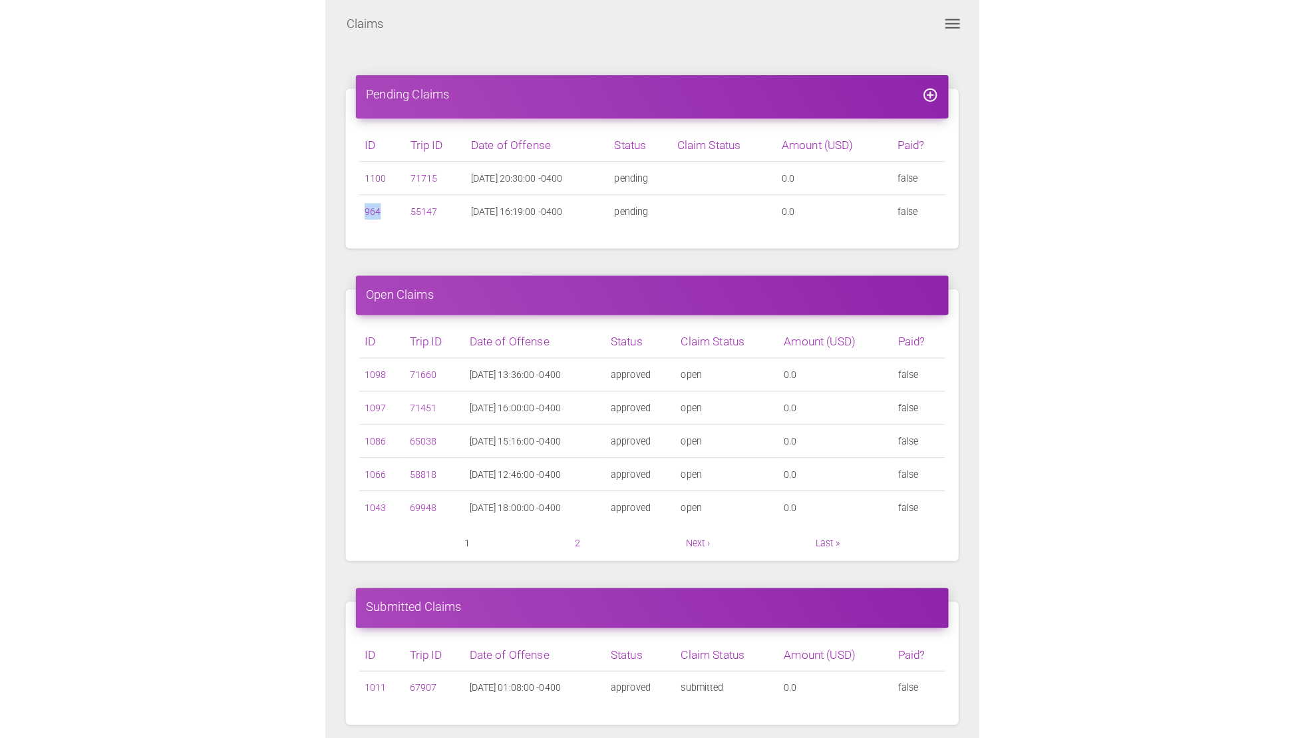
scroll to position [13, 0]
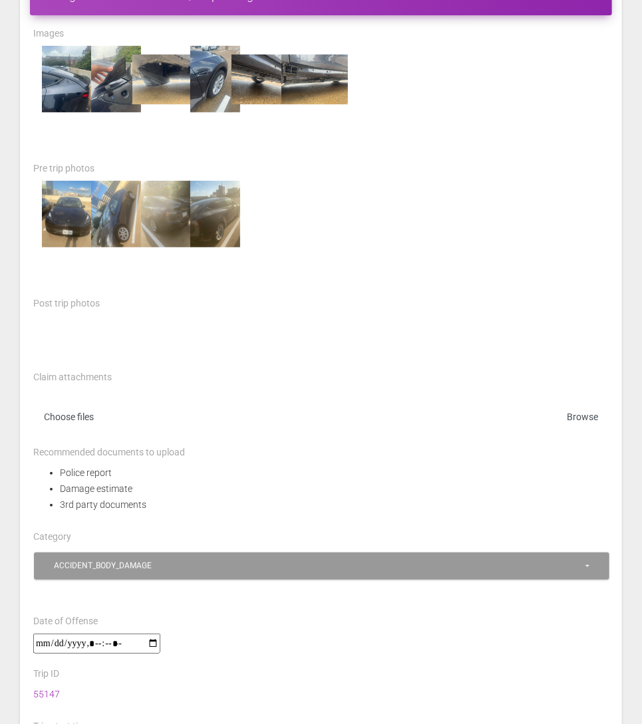
scroll to position [100, 0]
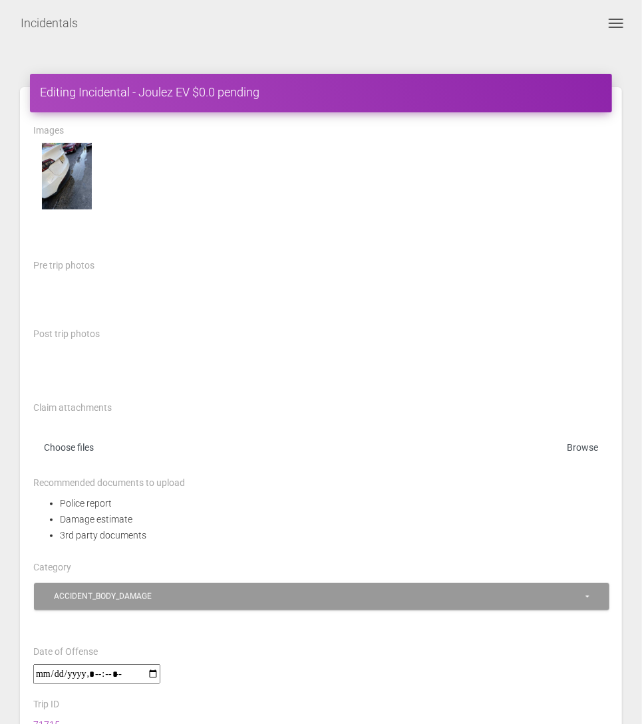
click at [394, 250] on div at bounding box center [320, 200] width 595 height 114
click at [473, 295] on div at bounding box center [320, 302] width 595 height 48
click at [449, 15] on div "Incidentals Toggle navigation search person Account Profile Settings Host Right…" at bounding box center [321, 23] width 642 height 33
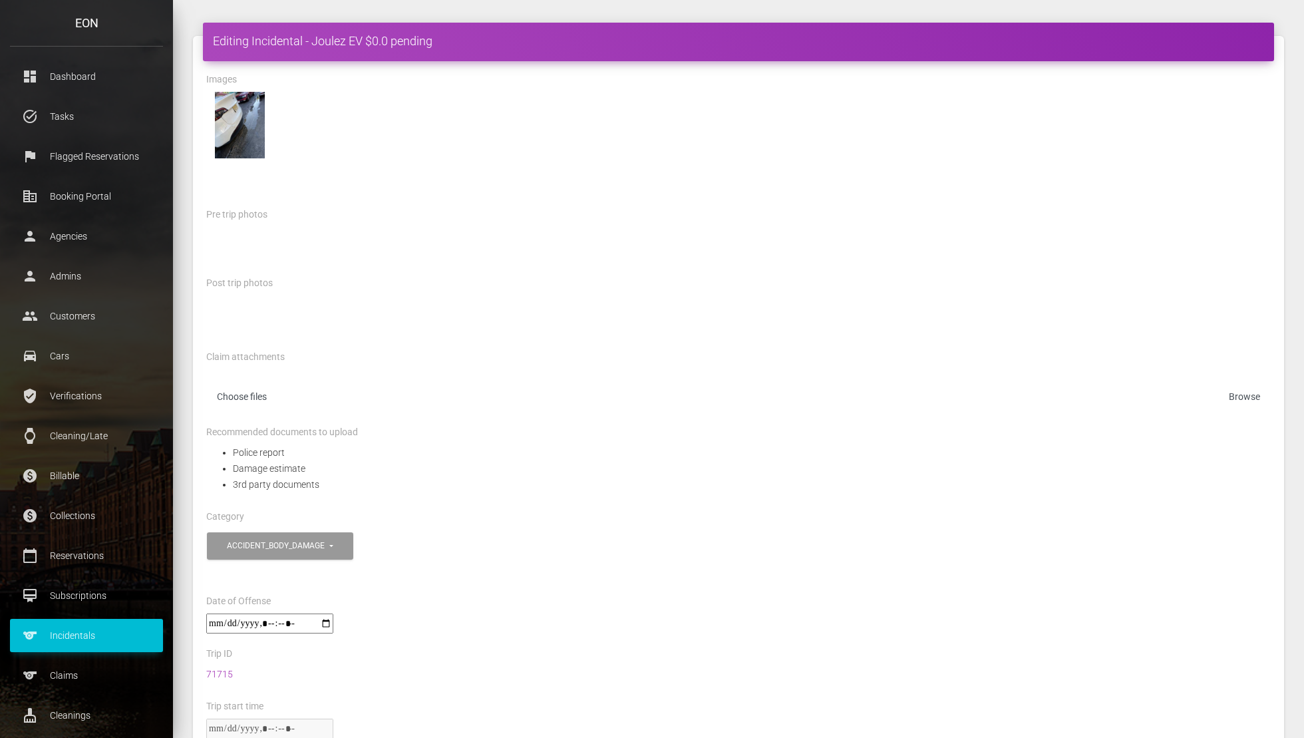
scroll to position [65, 0]
